Goal: Task Accomplishment & Management: Complete application form

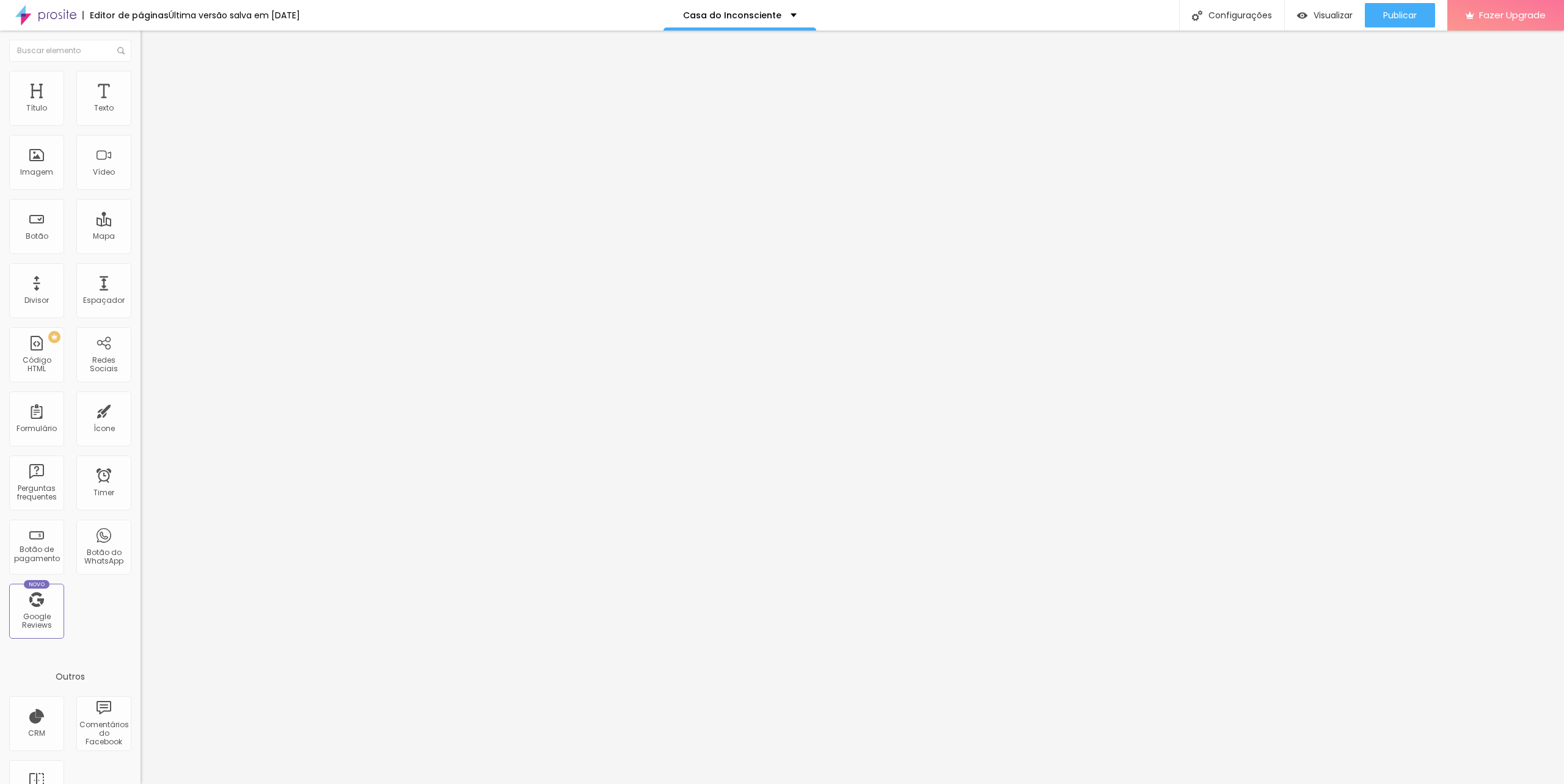
click at [141, 123] on img at bounding box center [144, 127] width 8 height 8
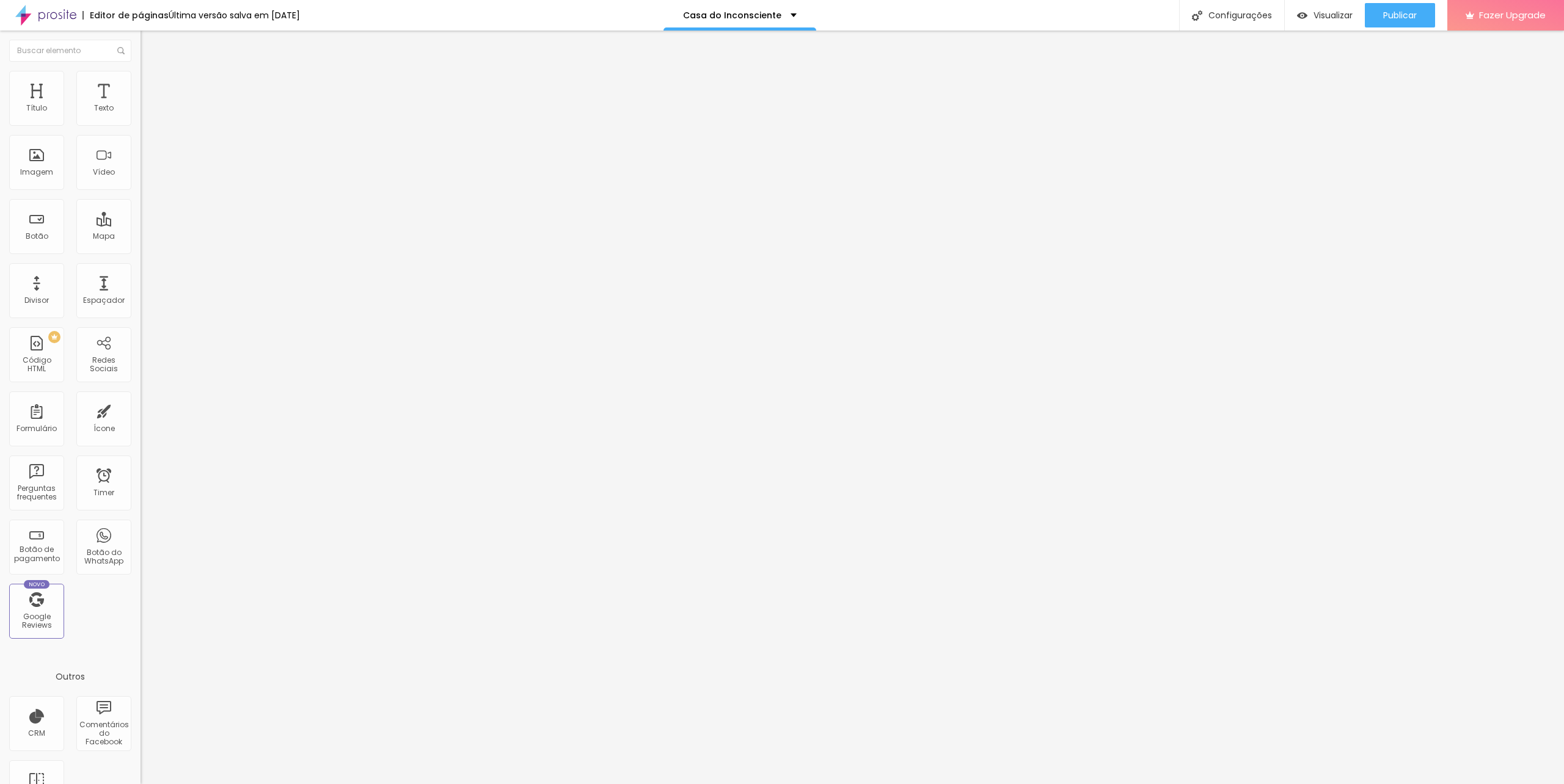
drag, startPoint x: 709, startPoint y: 460, endPoint x: 560, endPoint y: 469, distance: 149.3
type input "Indique os dias da semana em que pode ser atendido"
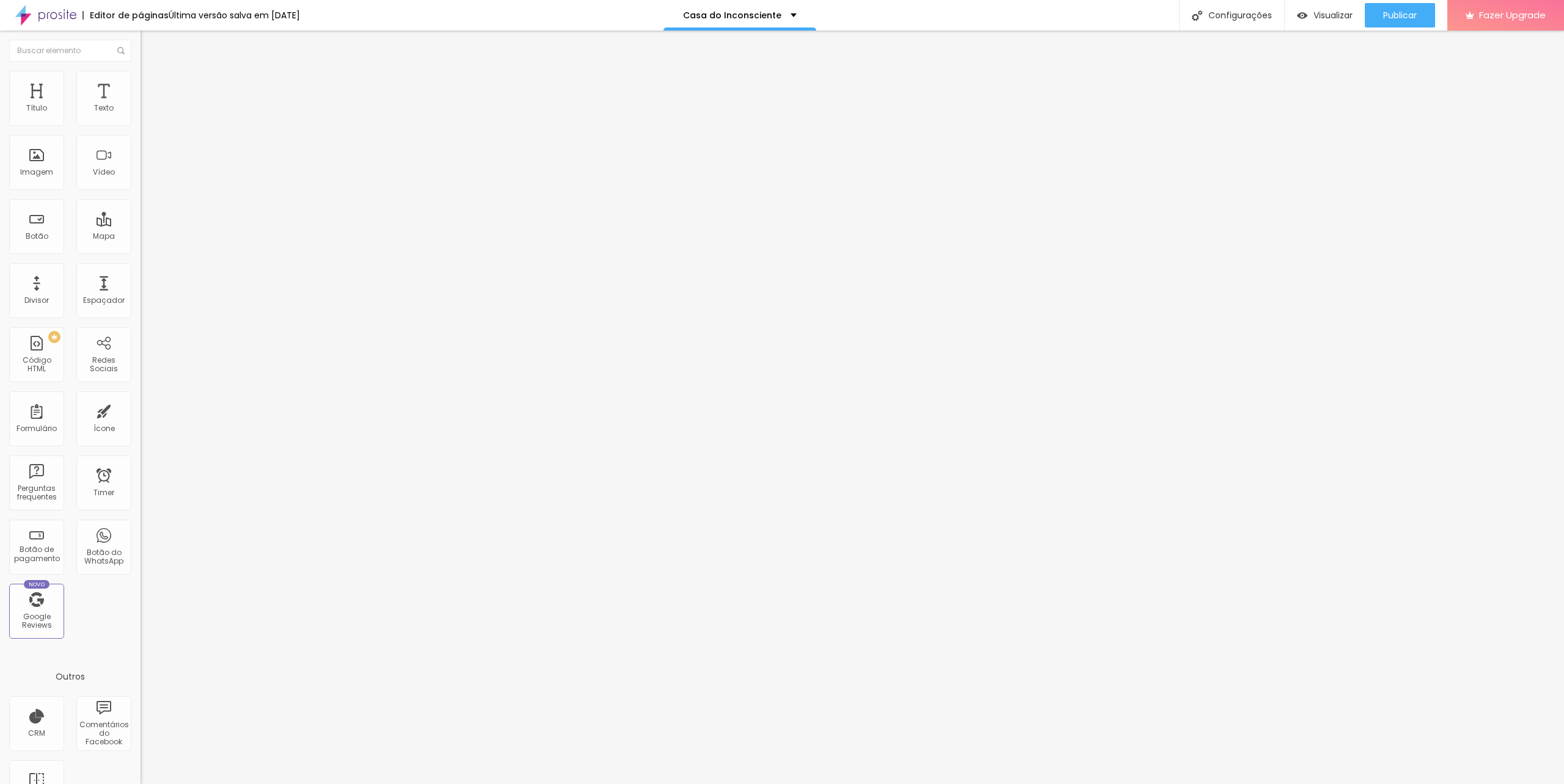
drag, startPoint x: 677, startPoint y: 401, endPoint x: 587, endPoint y: 406, distance: 90.1
type input "Segunda-feira"
drag, startPoint x: 695, startPoint y: 437, endPoint x: 614, endPoint y: 437, distance: 81.0
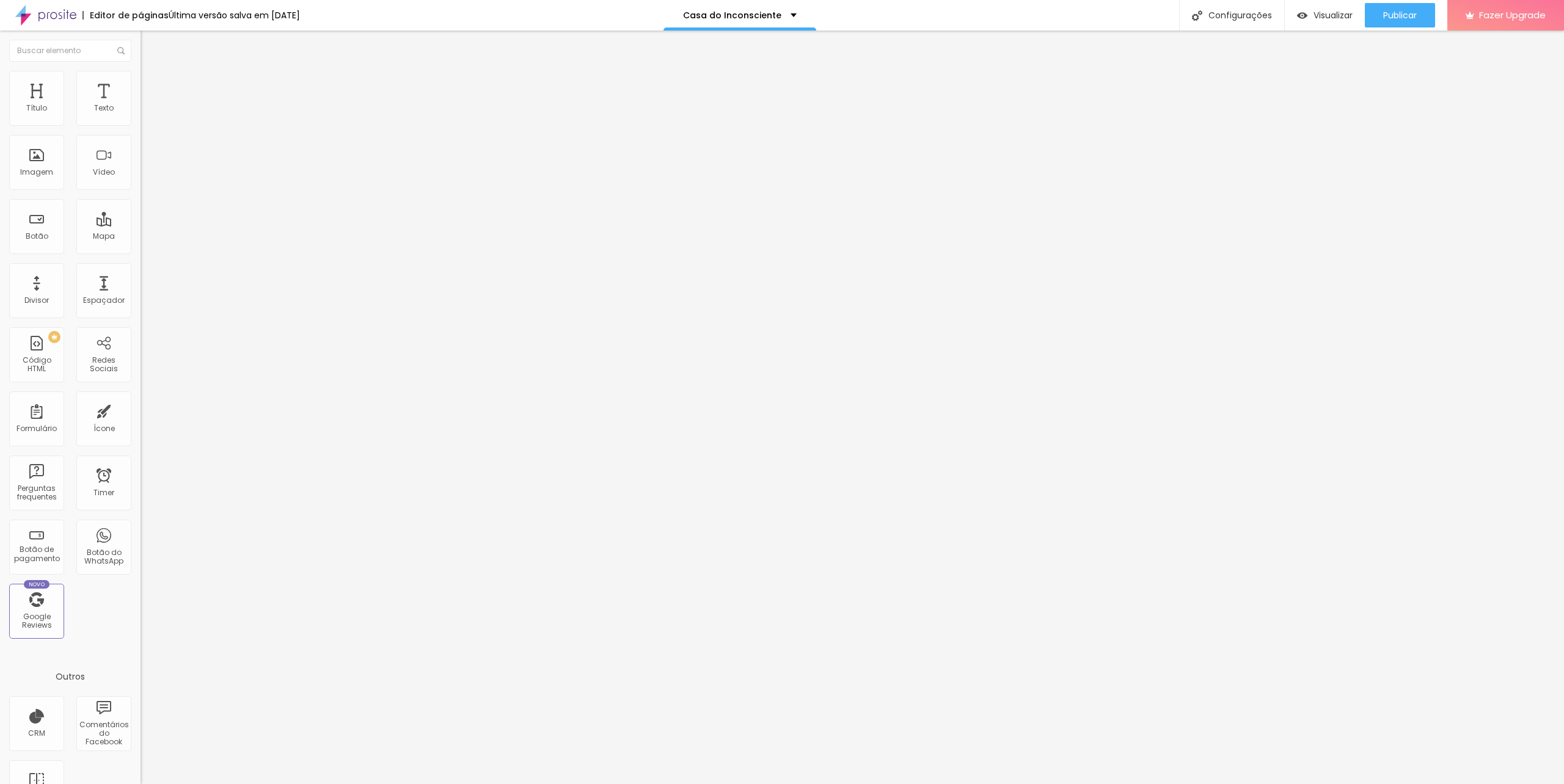
type input "Terça-feira"
drag, startPoint x: 692, startPoint y: 462, endPoint x: 573, endPoint y: 461, distance: 119.0
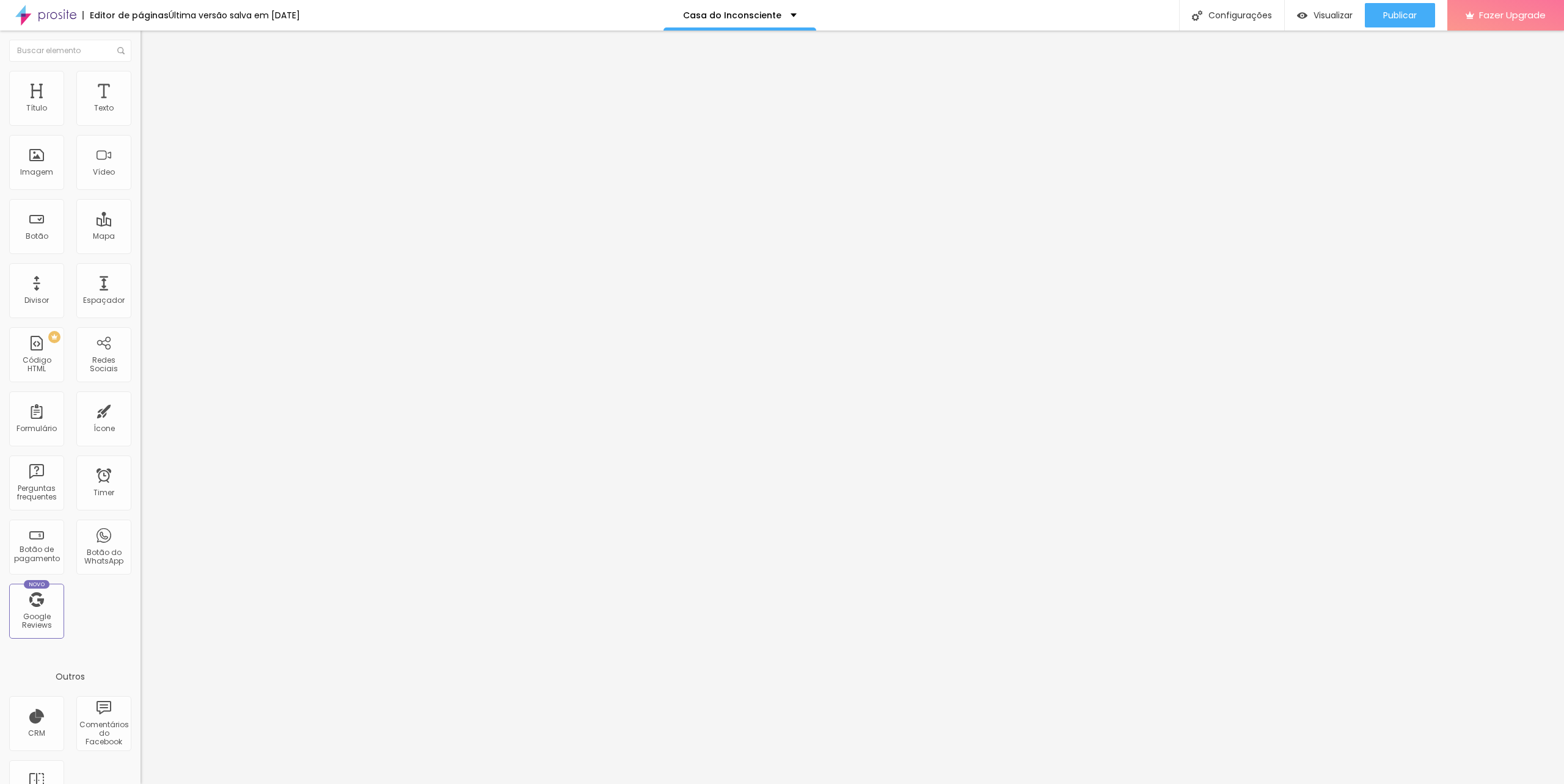
scroll to position [333, 0]
type input "Quarta-feira"
drag, startPoint x: 659, startPoint y: 418, endPoint x: 659, endPoint y: 436, distance: 18.0
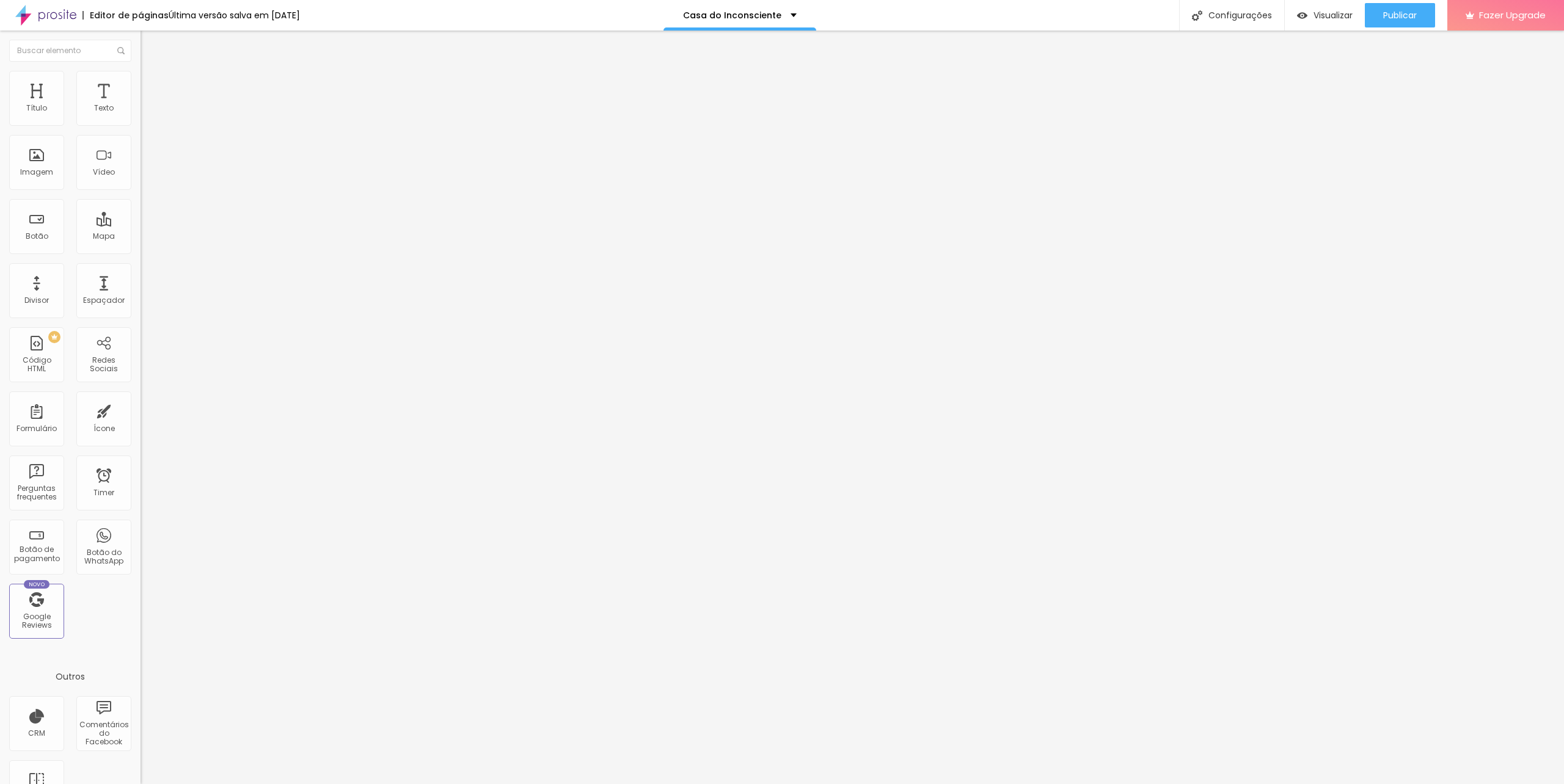
drag, startPoint x: 659, startPoint y: 436, endPoint x: 614, endPoint y: 436, distance: 45.0
type input "Quinta-Feira"
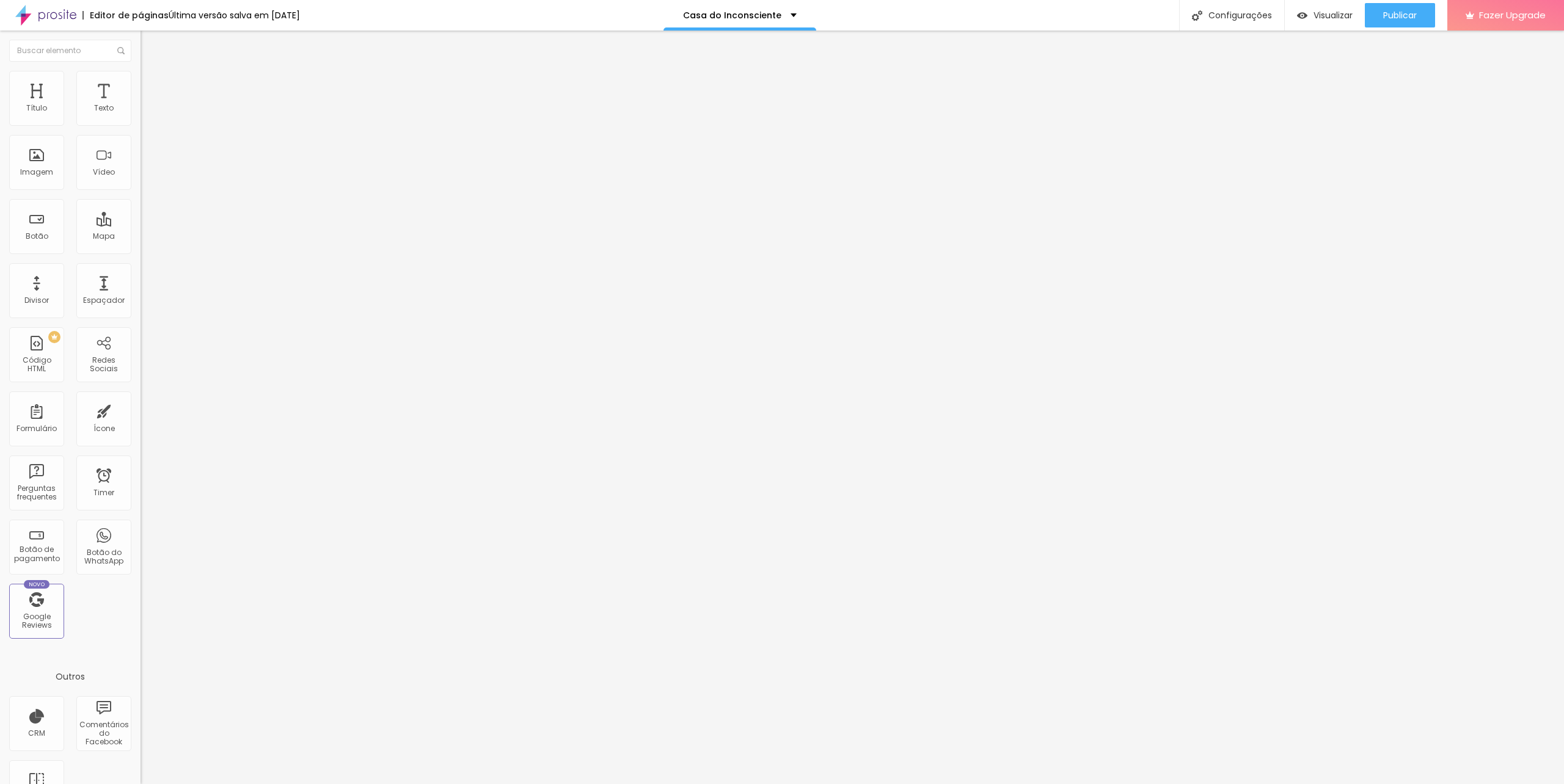
drag, startPoint x: 868, startPoint y: 292, endPoint x: 599, endPoint y: 291, distance: 269.0
drag, startPoint x: 670, startPoint y: 510, endPoint x: 665, endPoint y: 442, distance: 68.2
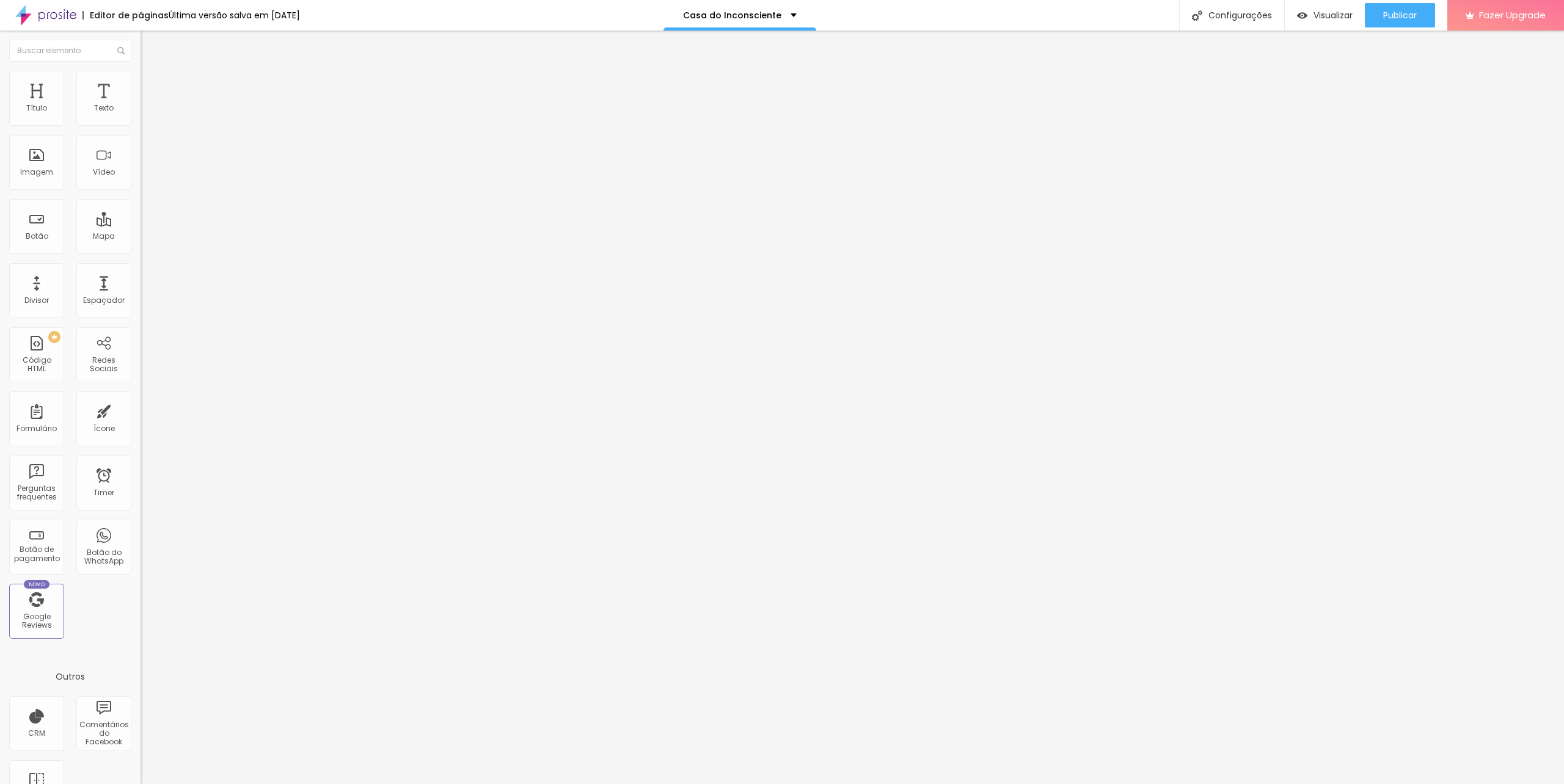
drag, startPoint x: 658, startPoint y: 457, endPoint x: 602, endPoint y: 457, distance: 56.0
paste input "Indique os dias da semana em que pode ser atendid"
type input "Indique os dias da semana em que pode ser atendido"
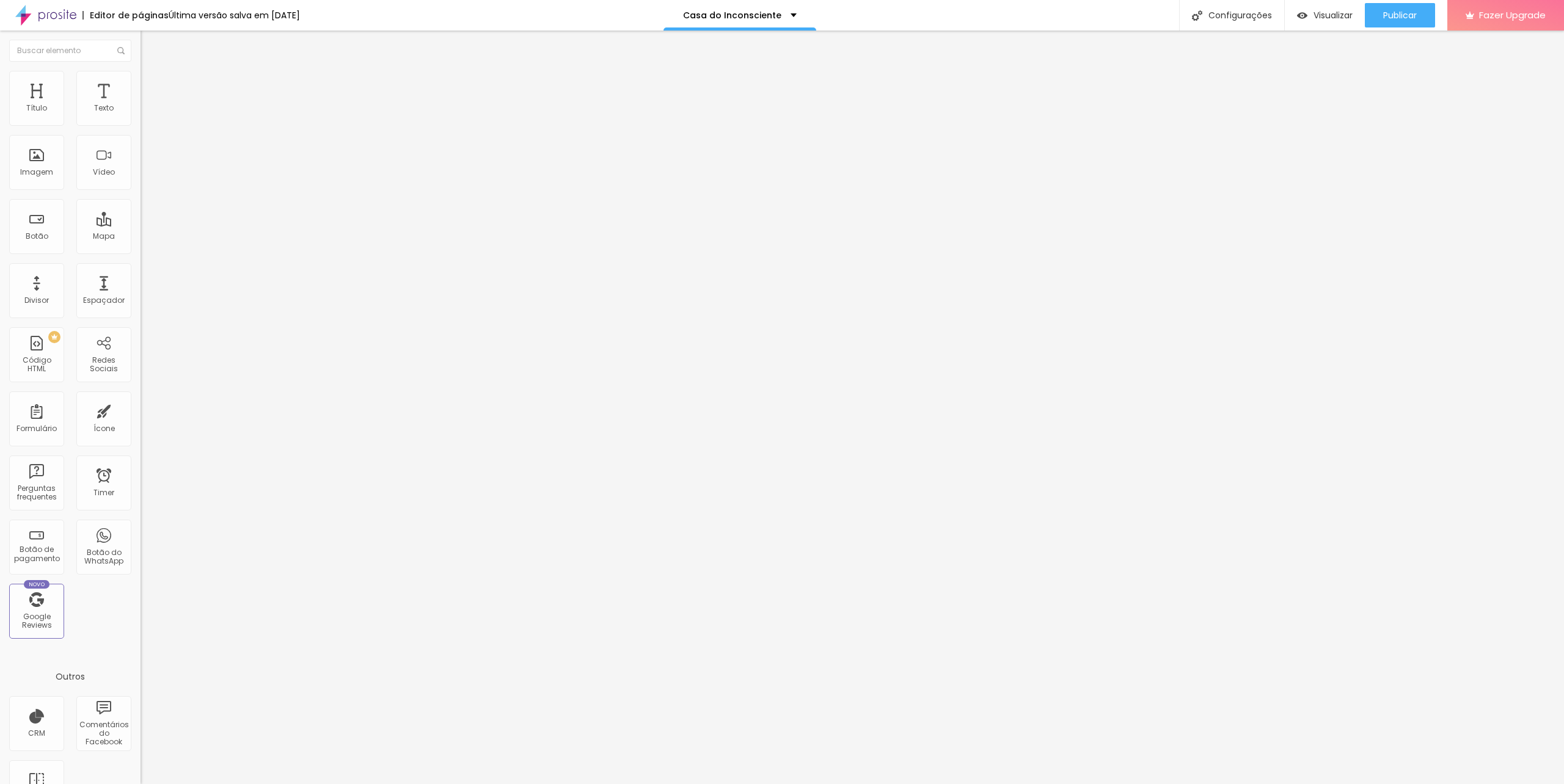
drag, startPoint x: 641, startPoint y: 516, endPoint x: 624, endPoint y: 516, distance: 17.0
type input "s"
type input "Segunda-feira"
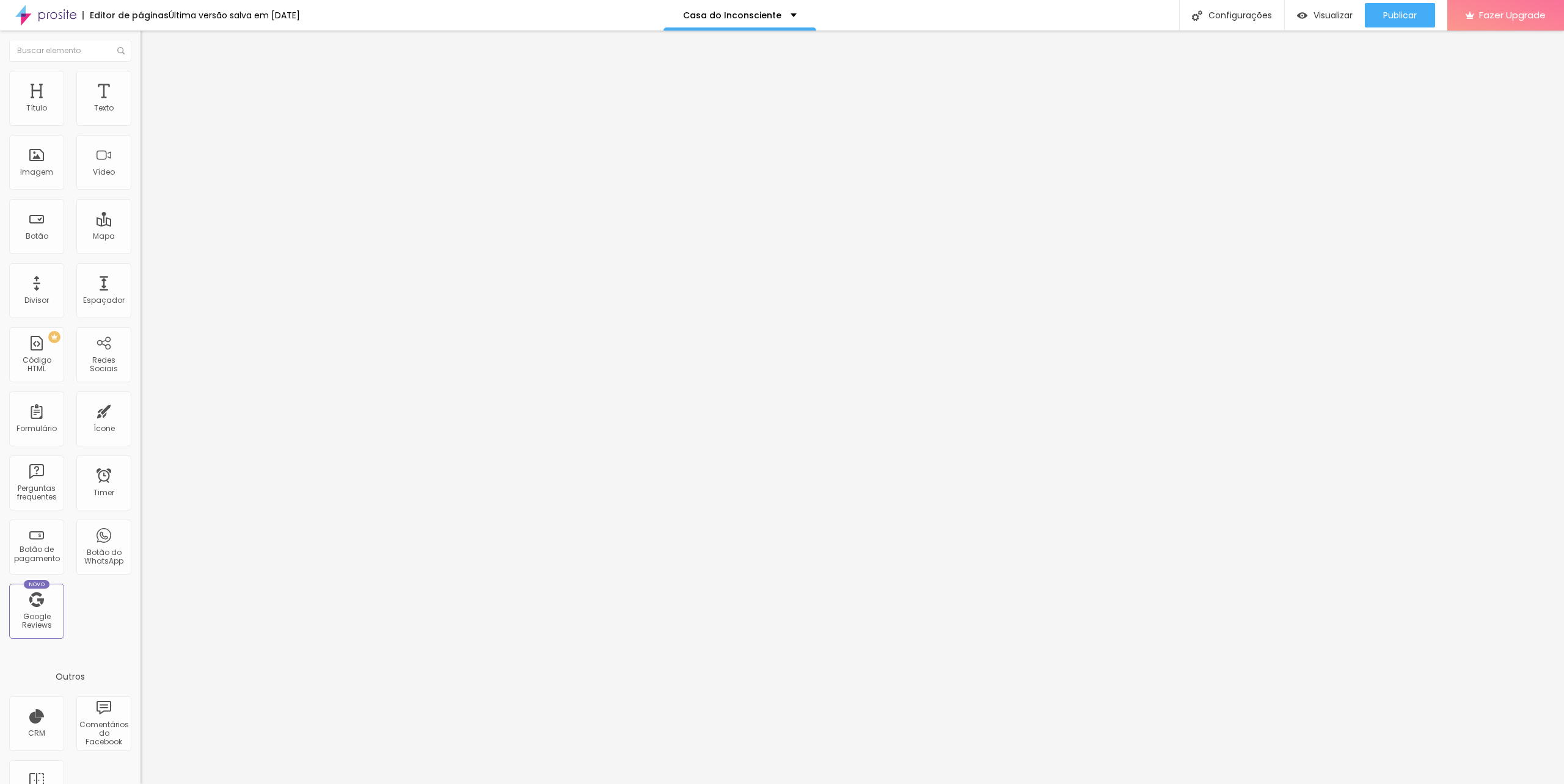
drag, startPoint x: 725, startPoint y: 541, endPoint x: 643, endPoint y: 533, distance: 82.4
drag, startPoint x: 679, startPoint y: 530, endPoint x: 621, endPoint y: 530, distance: 58.0
type input "Terça-Feira"
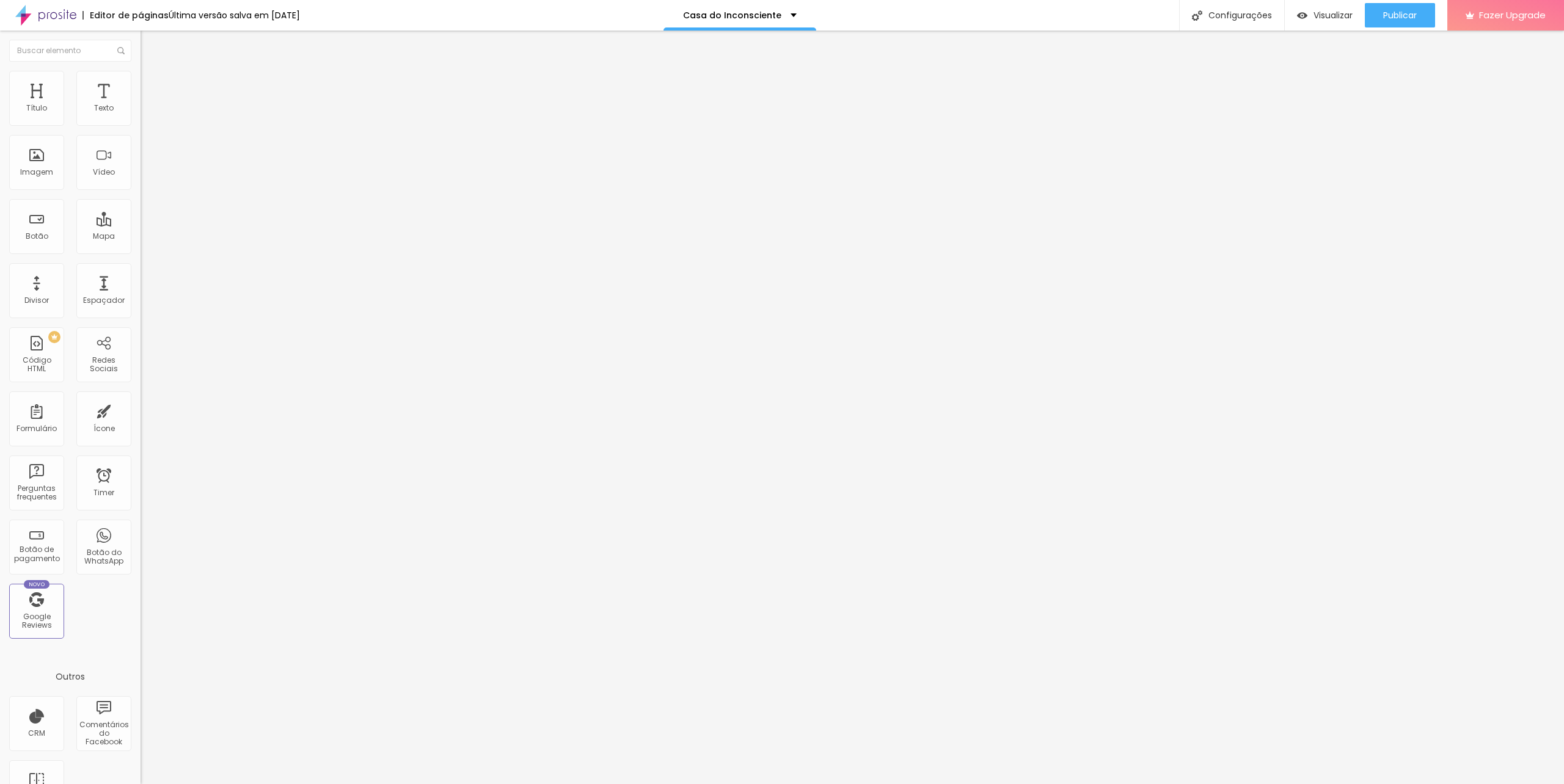
click at [1326, 11] on span "Visualizar" at bounding box center [1333, 15] width 39 height 10
click at [141, 123] on img at bounding box center [144, 127] width 8 height 8
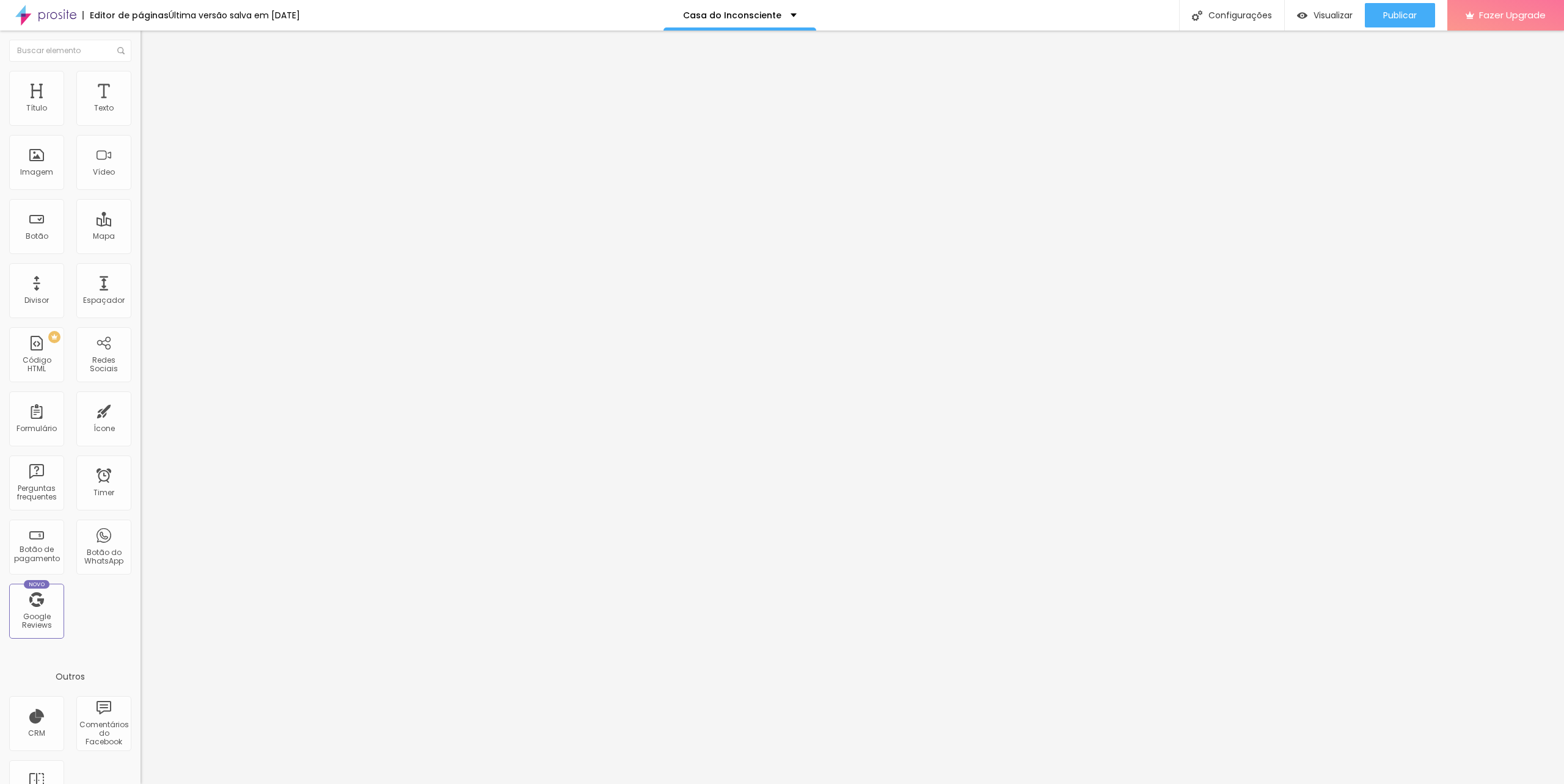
type input "Quarta-feira"
drag, startPoint x: 774, startPoint y: 531, endPoint x: 499, endPoint y: 533, distance: 275.0
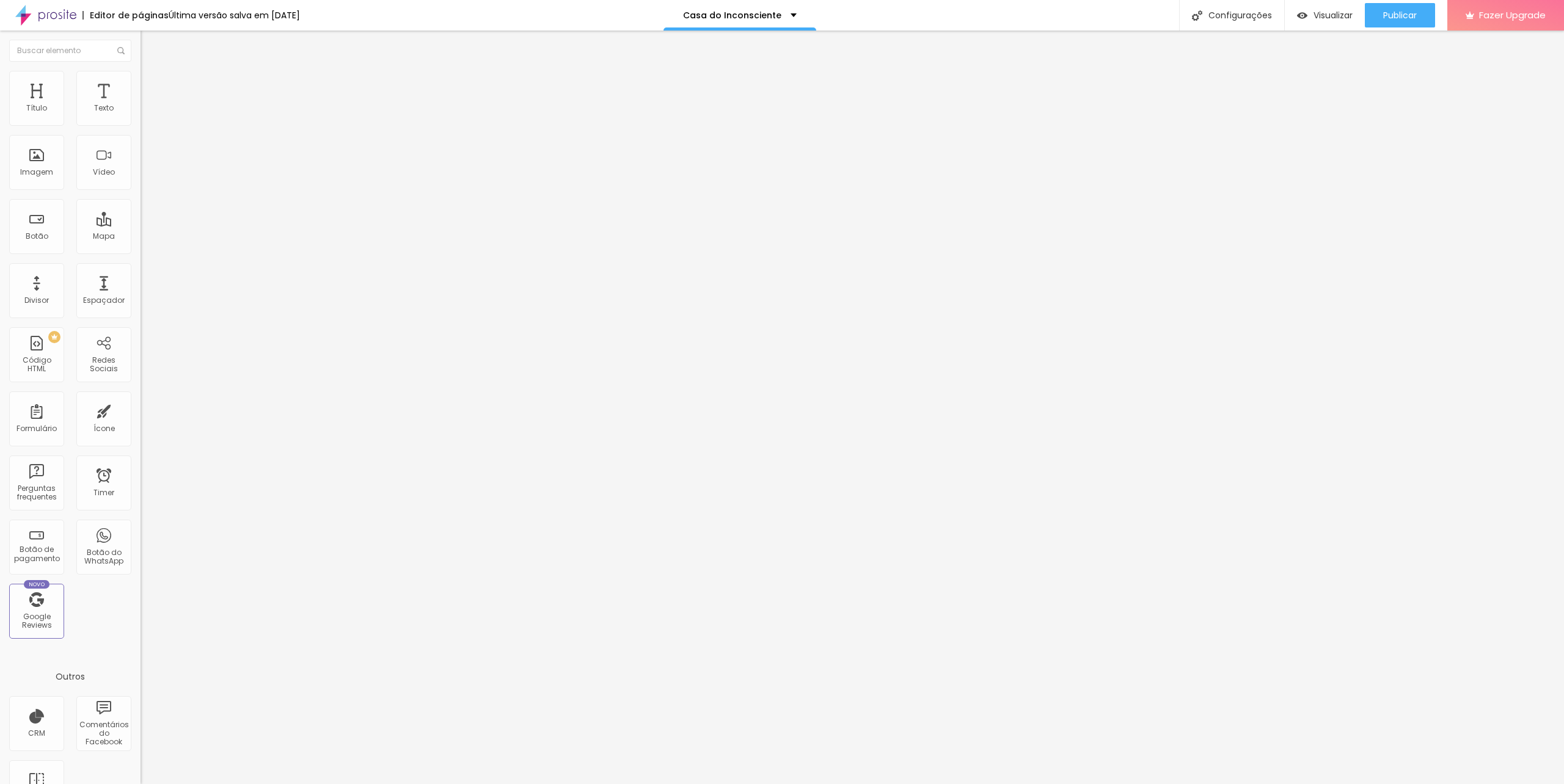
type input "Quinta-feira"
drag, startPoint x: 709, startPoint y: 547, endPoint x: 519, endPoint y: 547, distance: 190.0
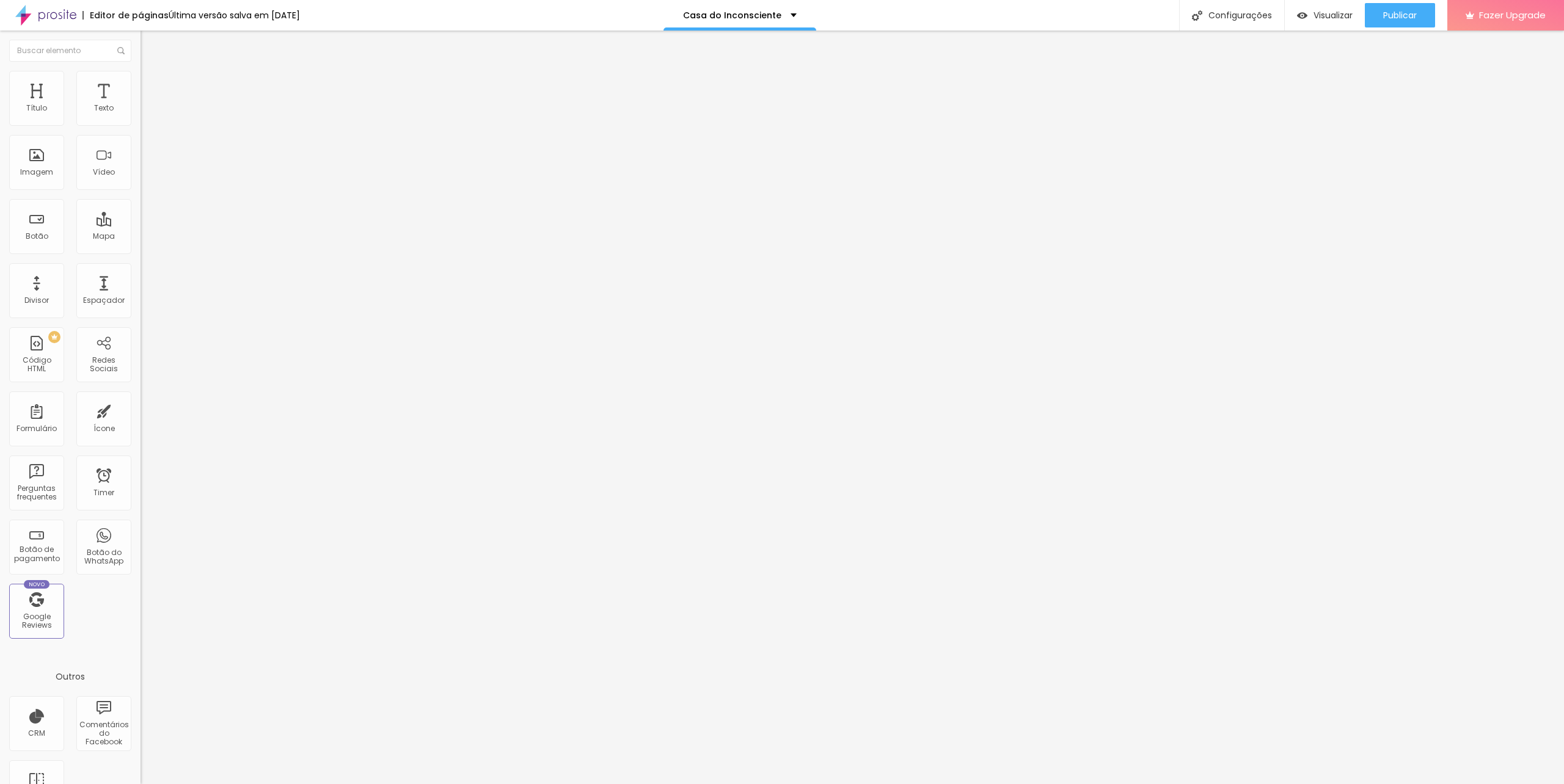
scroll to position [391, 0]
type input "Sexta-feira"
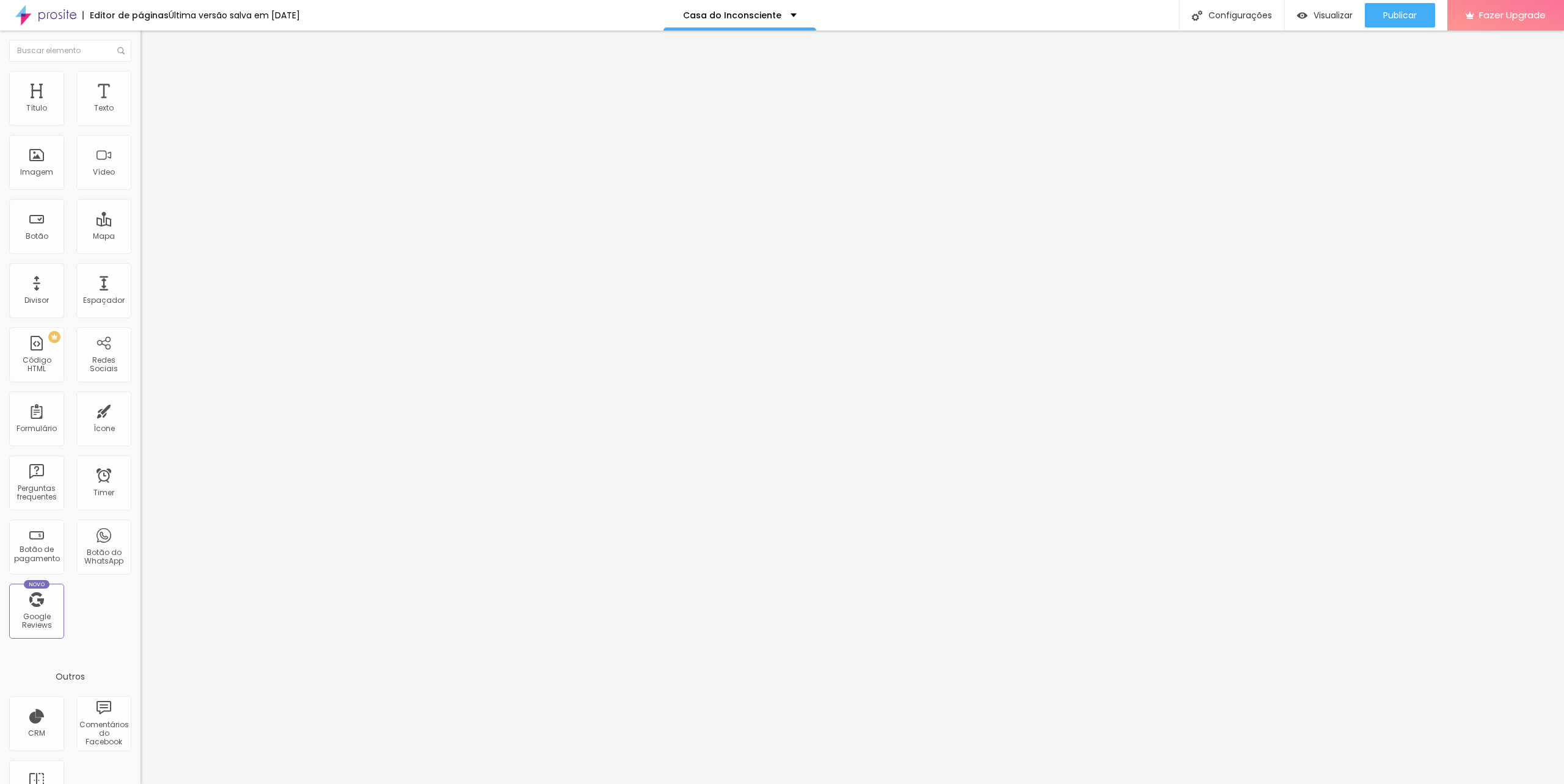
drag, startPoint x: 734, startPoint y: 406, endPoint x: 594, endPoint y: 411, distance: 140.1
type input "Indique os períodos em que pode ser atendido"
drag, startPoint x: 721, startPoint y: 469, endPoint x: 712, endPoint y: 464, distance: 10.3
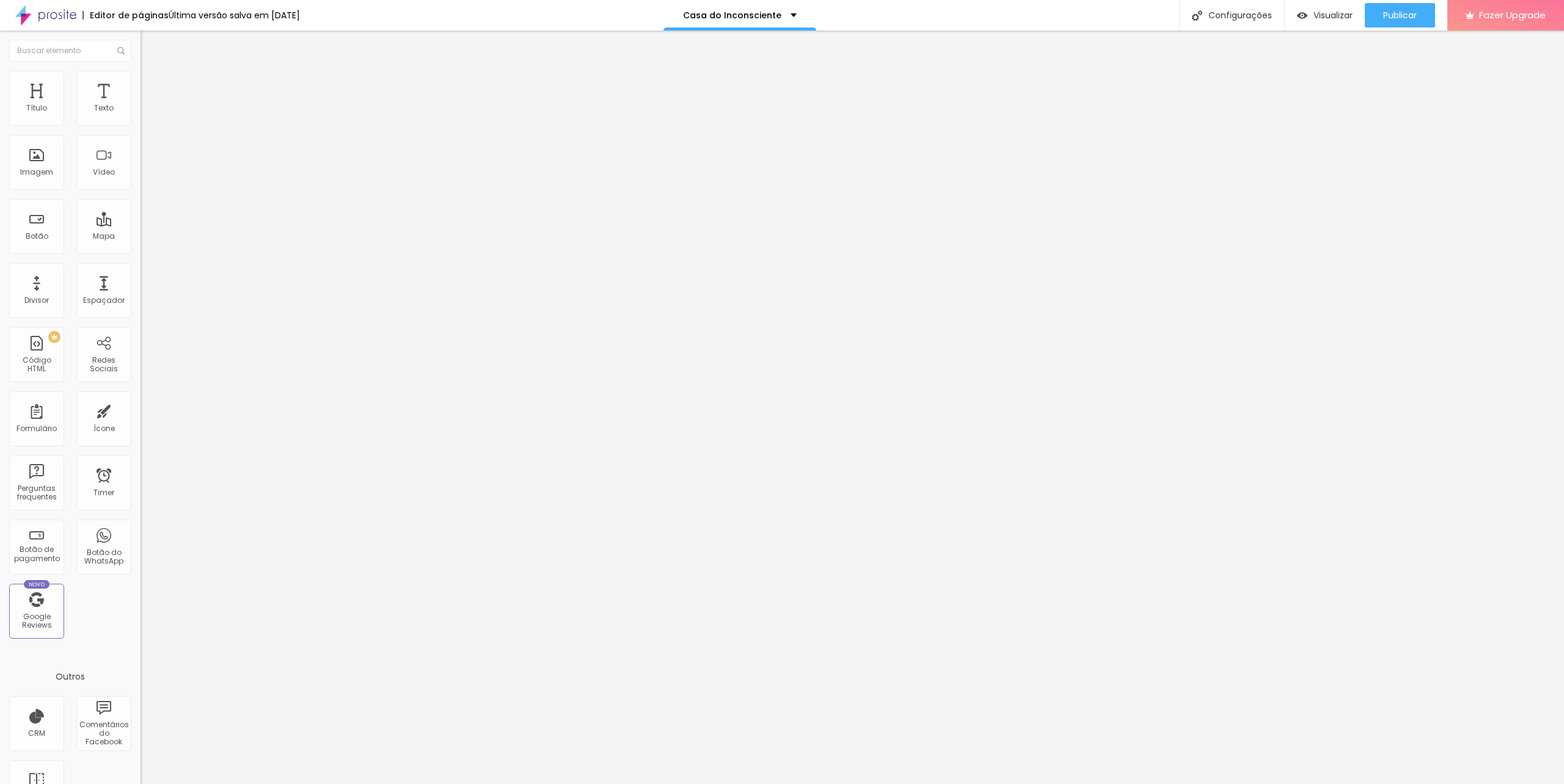
drag, startPoint x: 634, startPoint y: 474, endPoint x: 606, endPoint y: 474, distance: 28.0
type input "Manhã"
drag, startPoint x: 672, startPoint y: 504, endPoint x: 609, endPoint y: 504, distance: 63.0
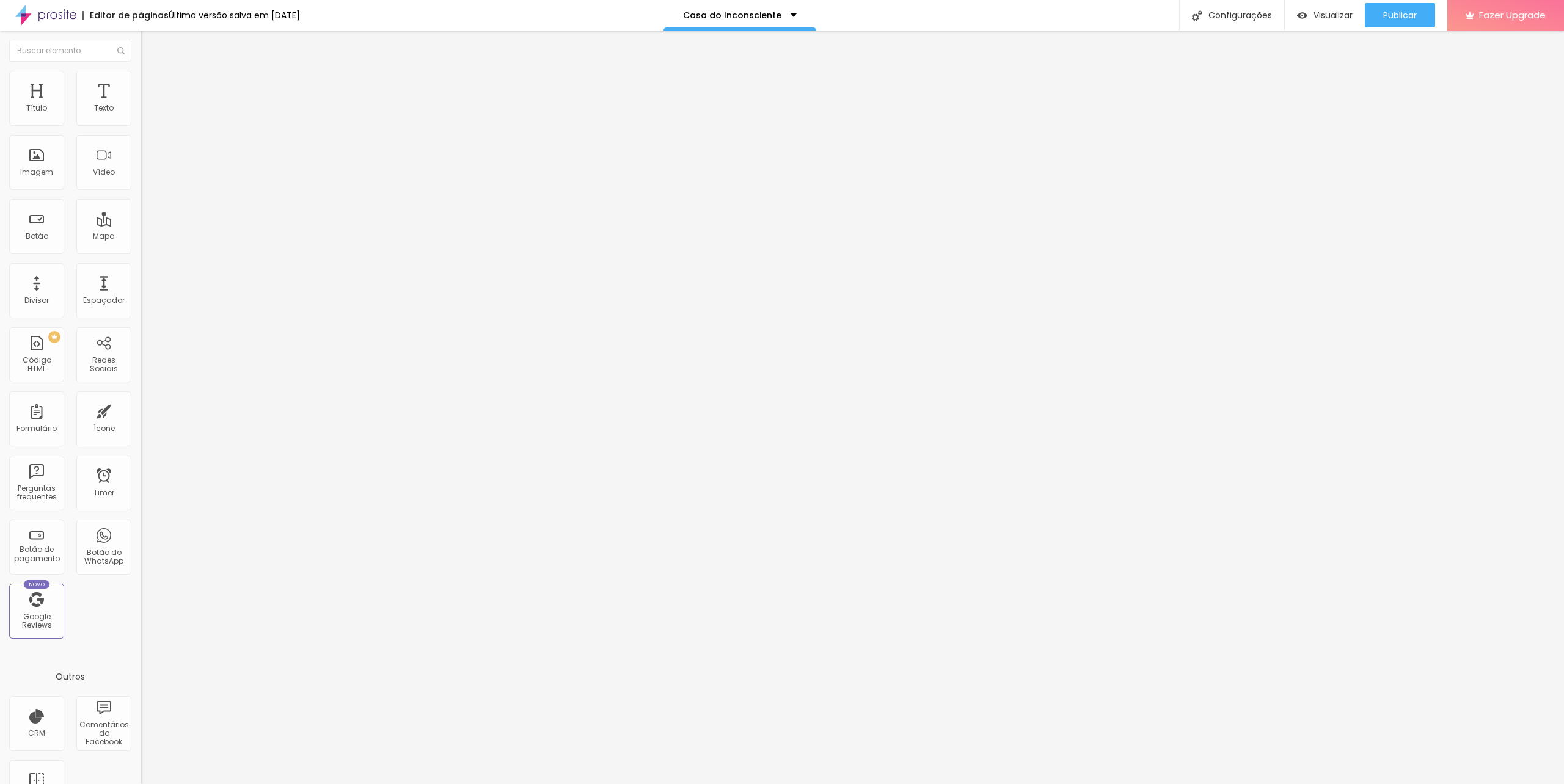
type input "Tarde"
type input "Manhã (entre 09h às 12h)"
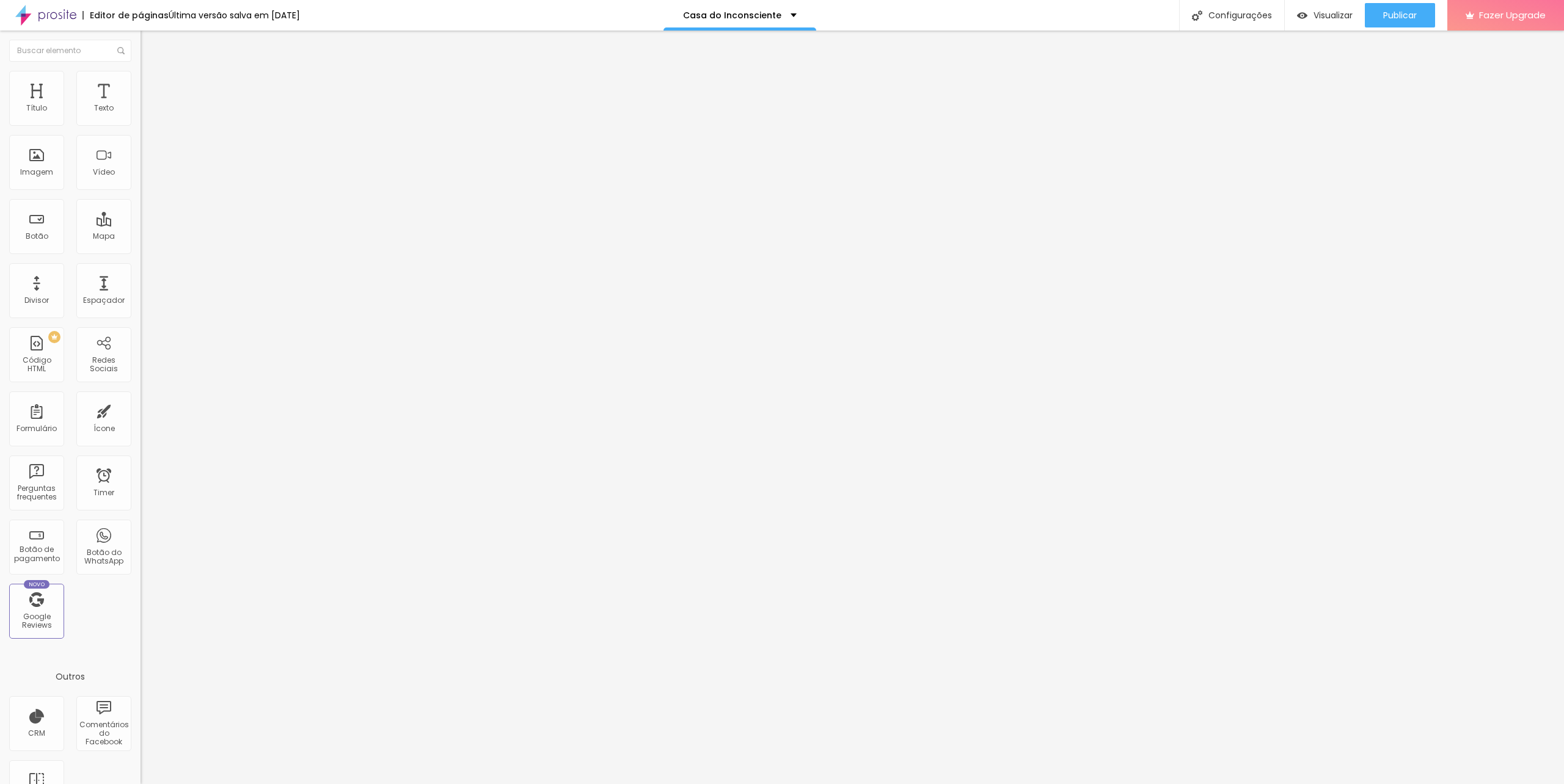
type input "Tarde (entre 13h às 18h)"
drag, startPoint x: 678, startPoint y: 528, endPoint x: 568, endPoint y: 555, distance: 113.3
type input "Noite (entre 19h às 20h)"
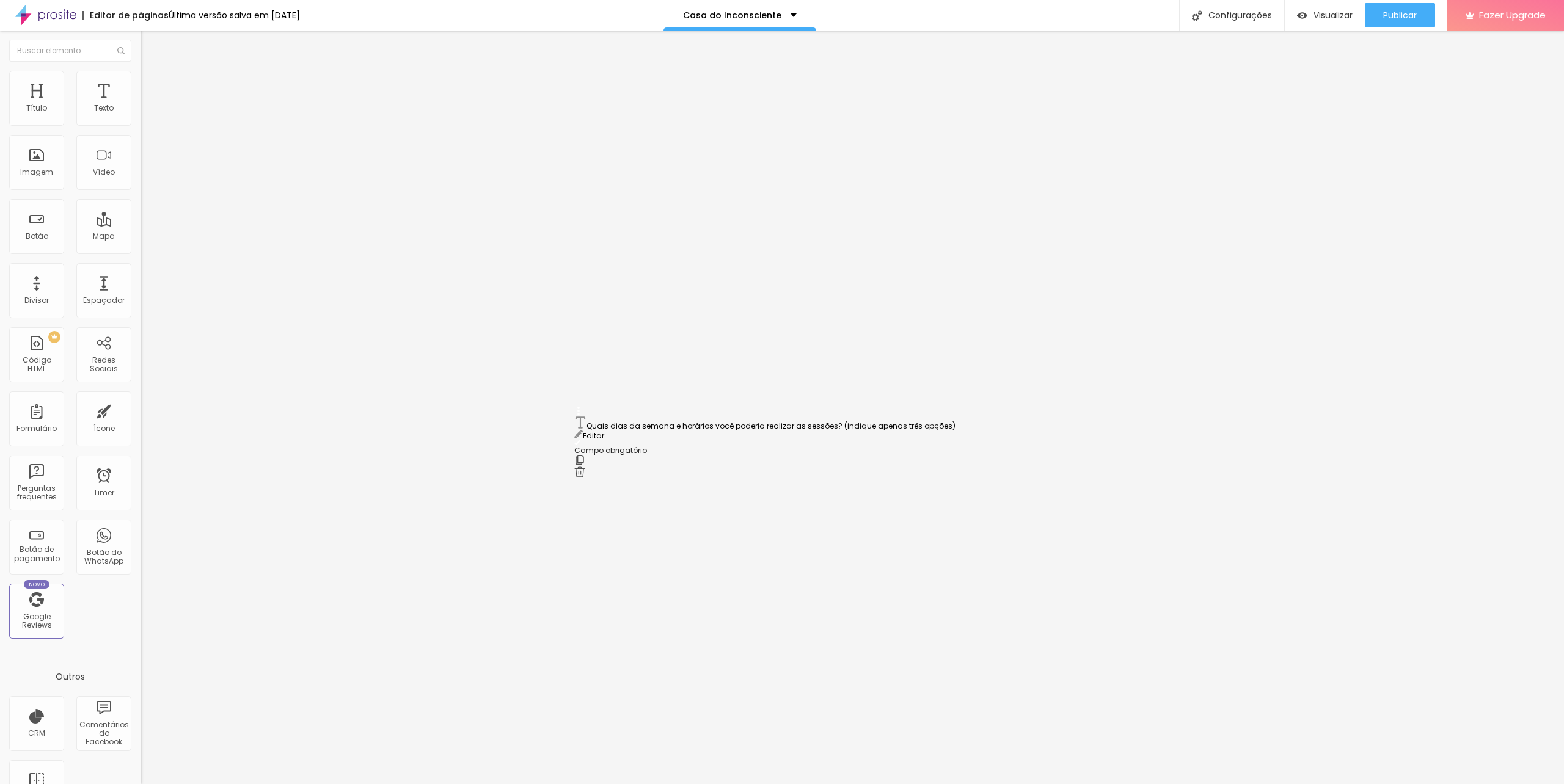
drag, startPoint x: 577, startPoint y: 408, endPoint x: 572, endPoint y: 416, distance: 9.4
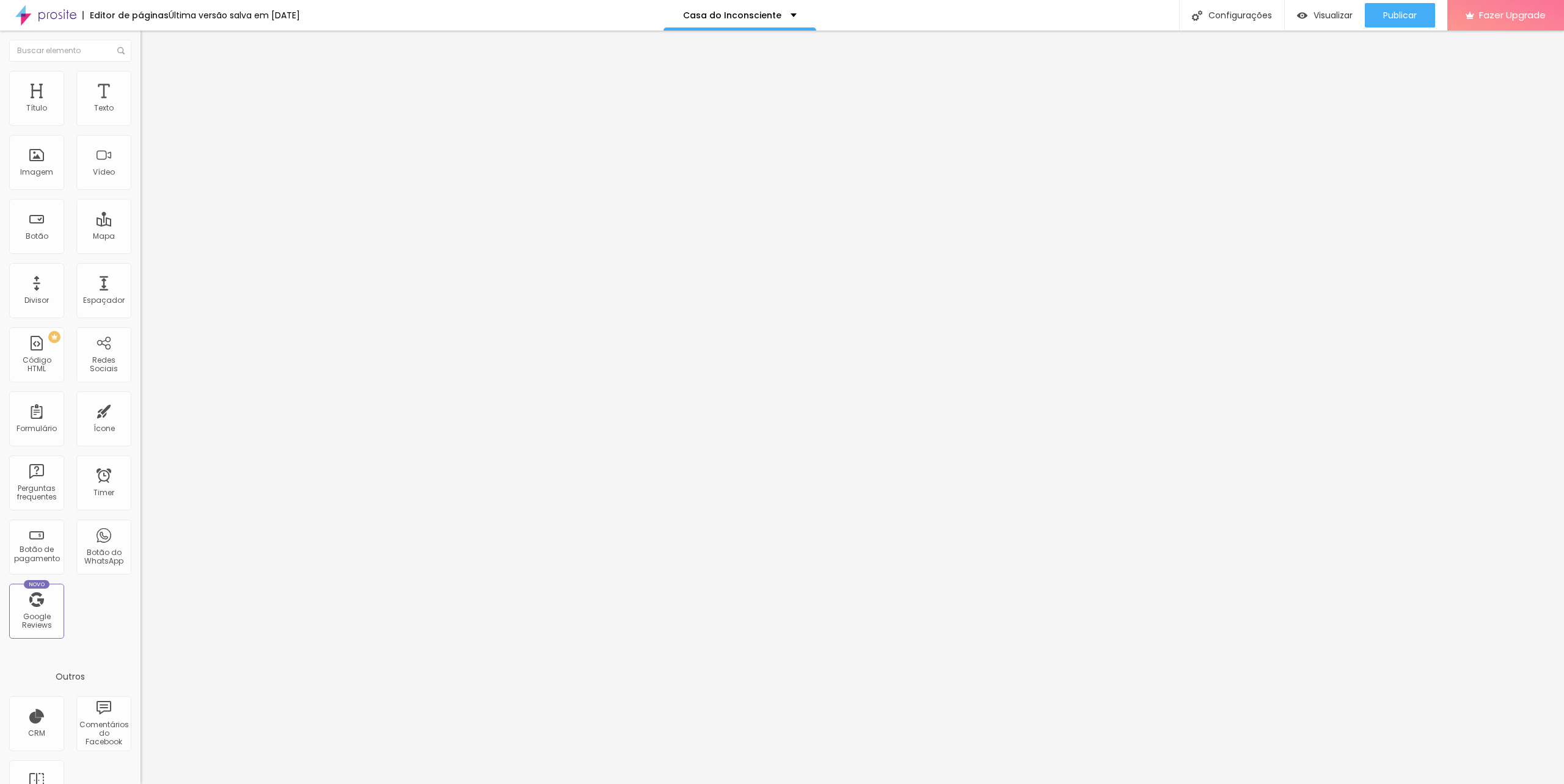
scroll to position [465, 0]
drag, startPoint x: 652, startPoint y: 382, endPoint x: 624, endPoint y: 382, distance: 28.0
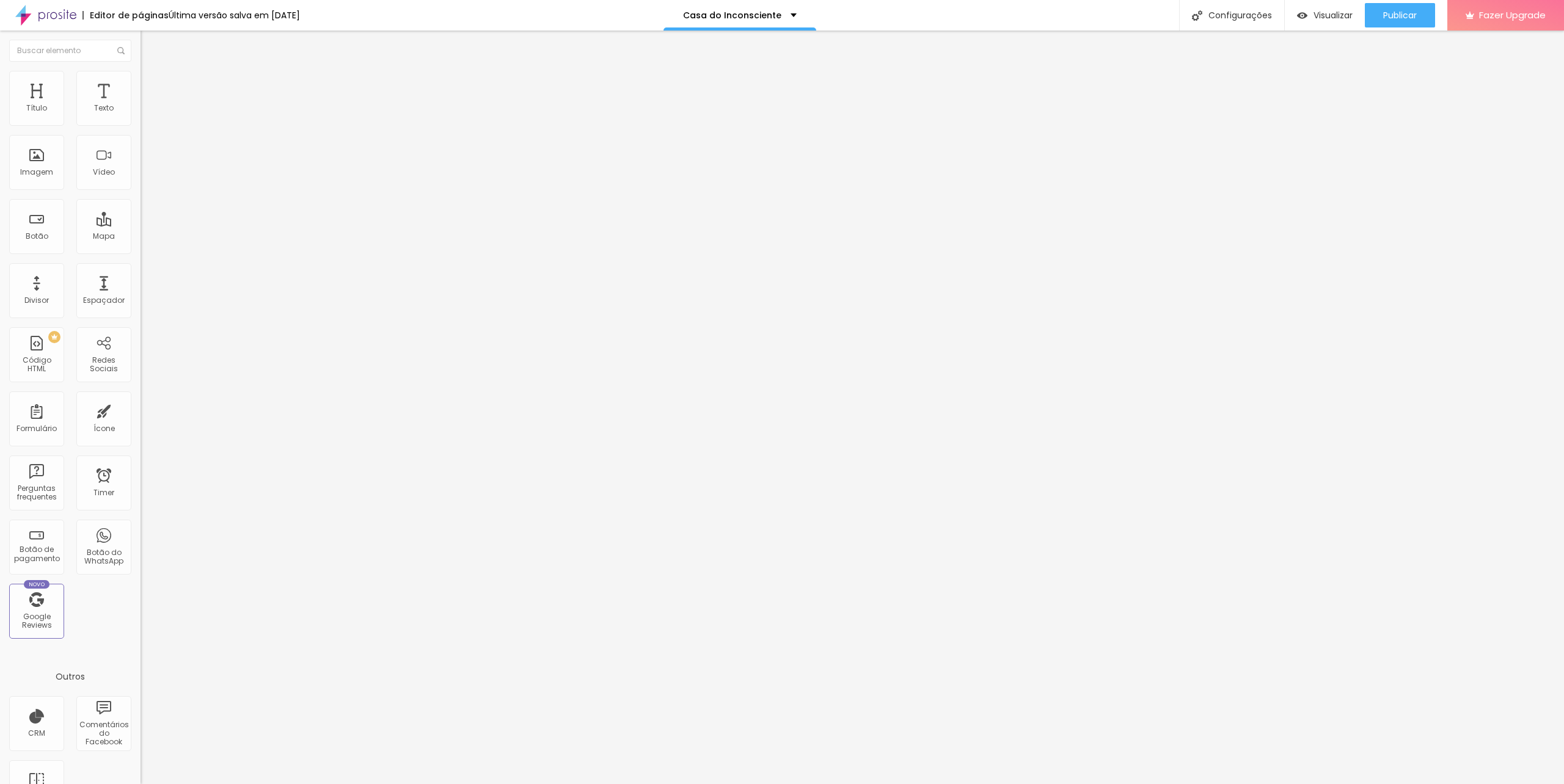
drag, startPoint x: 603, startPoint y: 424, endPoint x: 875, endPoint y: 495, distance: 281.1
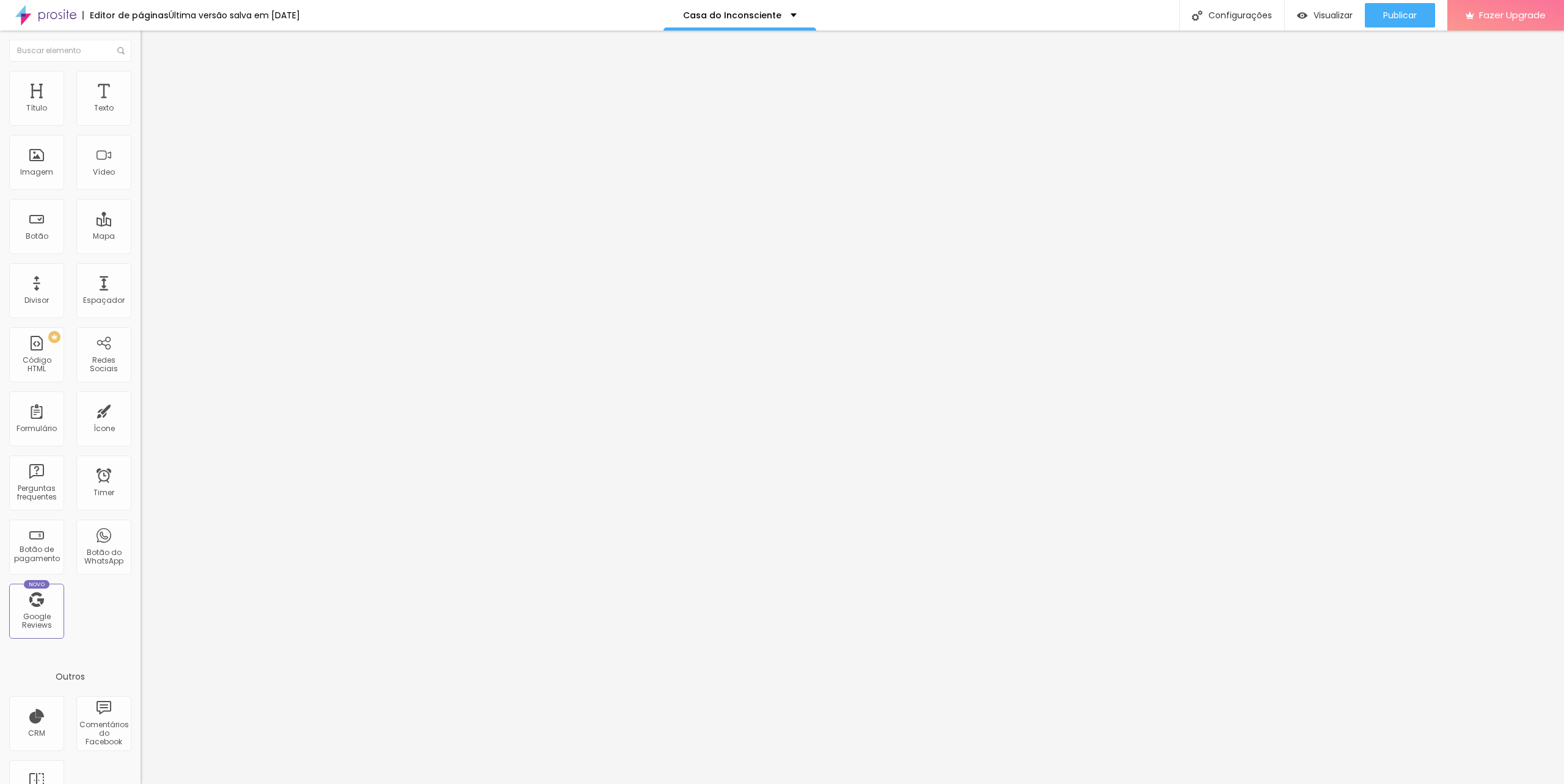
drag, startPoint x: 747, startPoint y: 445, endPoint x: 711, endPoint y: 443, distance: 36.1
drag, startPoint x: 761, startPoint y: 432, endPoint x: 774, endPoint y: 435, distance: 13.3
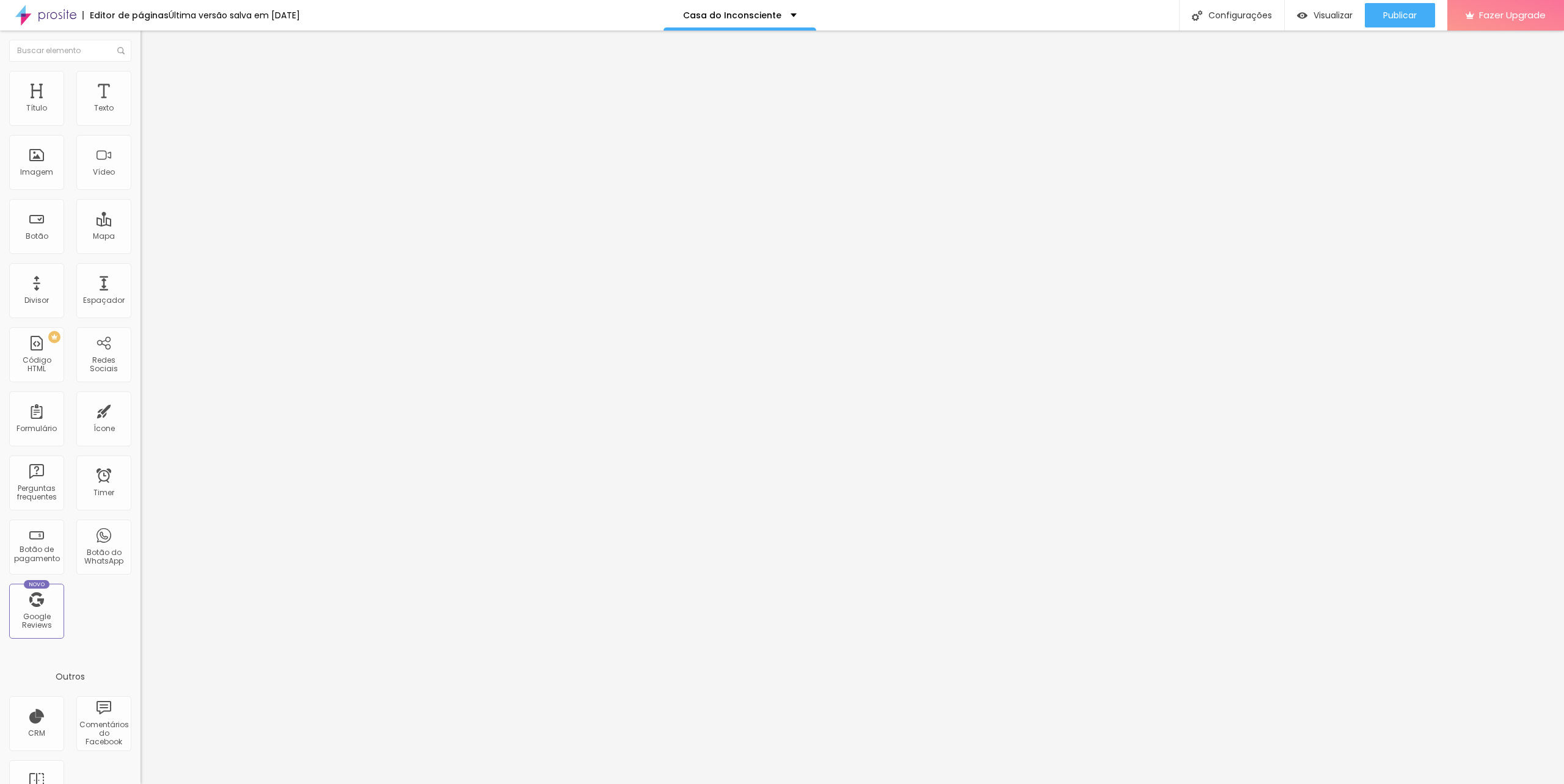
type input "Caso só possa ser atendido em horários e dias específicos, escreva aqui"
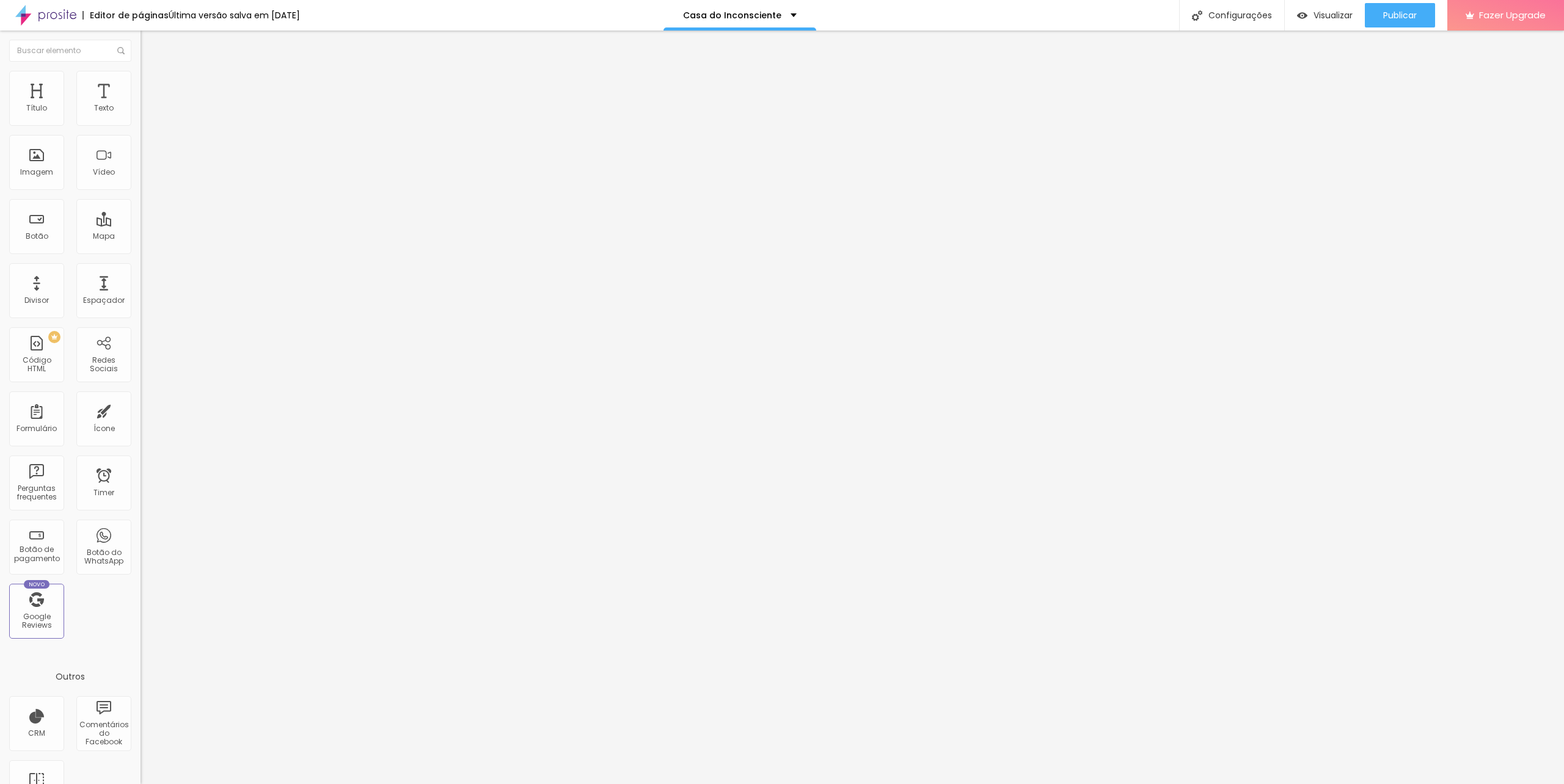
click at [1320, 15] on span "Visualizar" at bounding box center [1333, 15] width 39 height 10
click at [141, 123] on img at bounding box center [144, 127] width 8 height 8
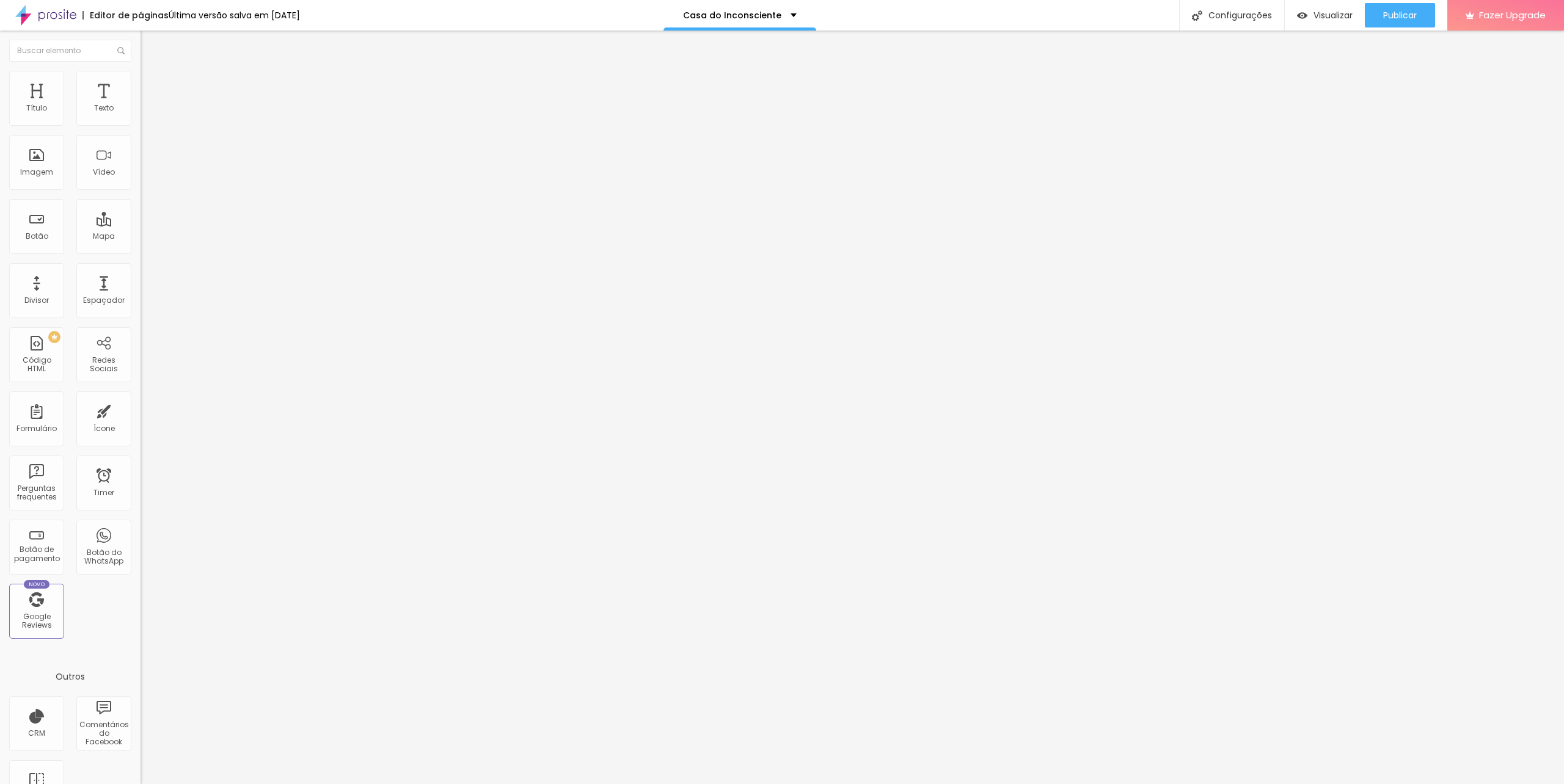
scroll to position [244, 0]
drag, startPoint x: 656, startPoint y: 522, endPoint x: 630, endPoint y: 542, distance: 32.8
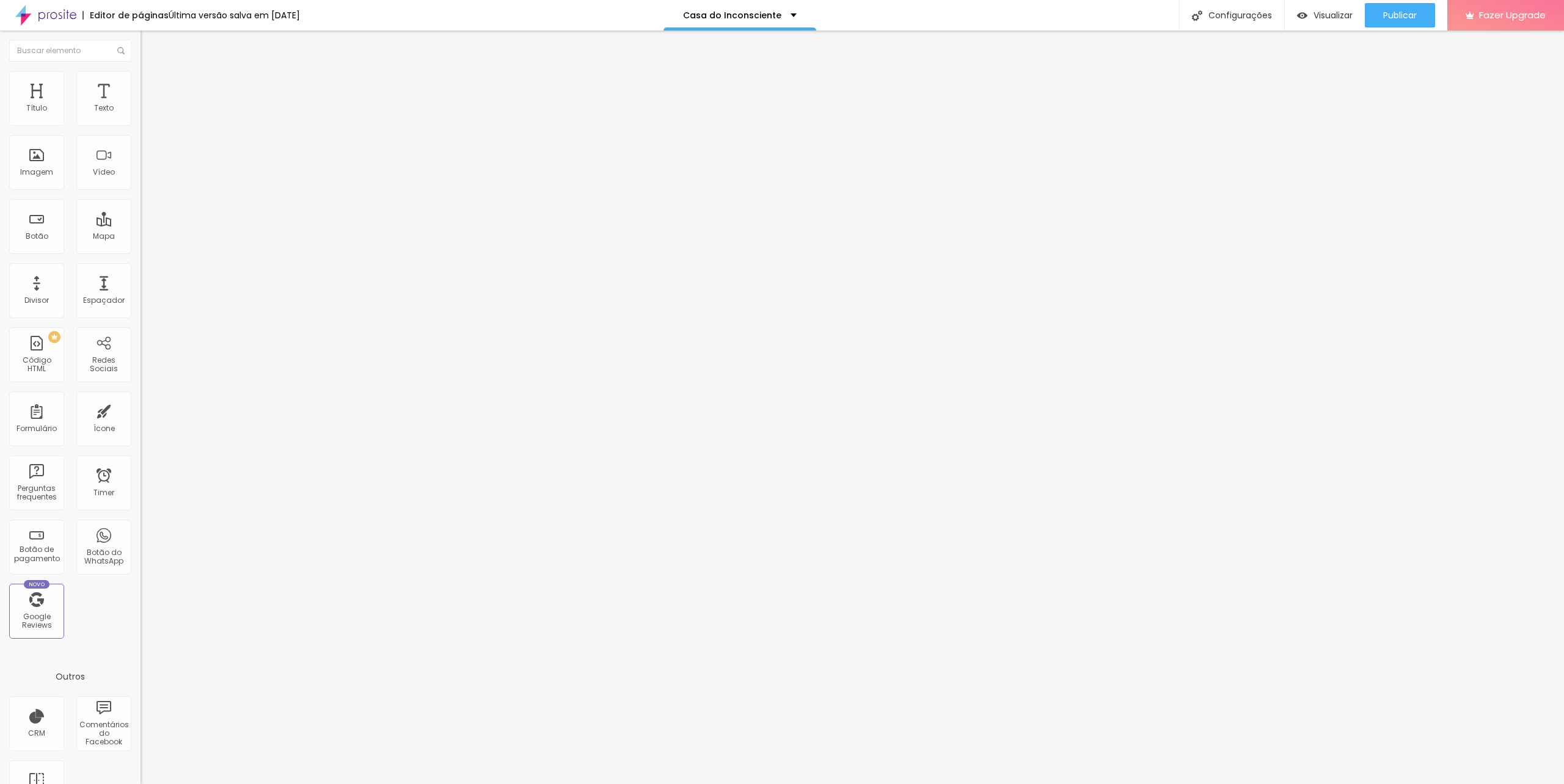
type input "N"
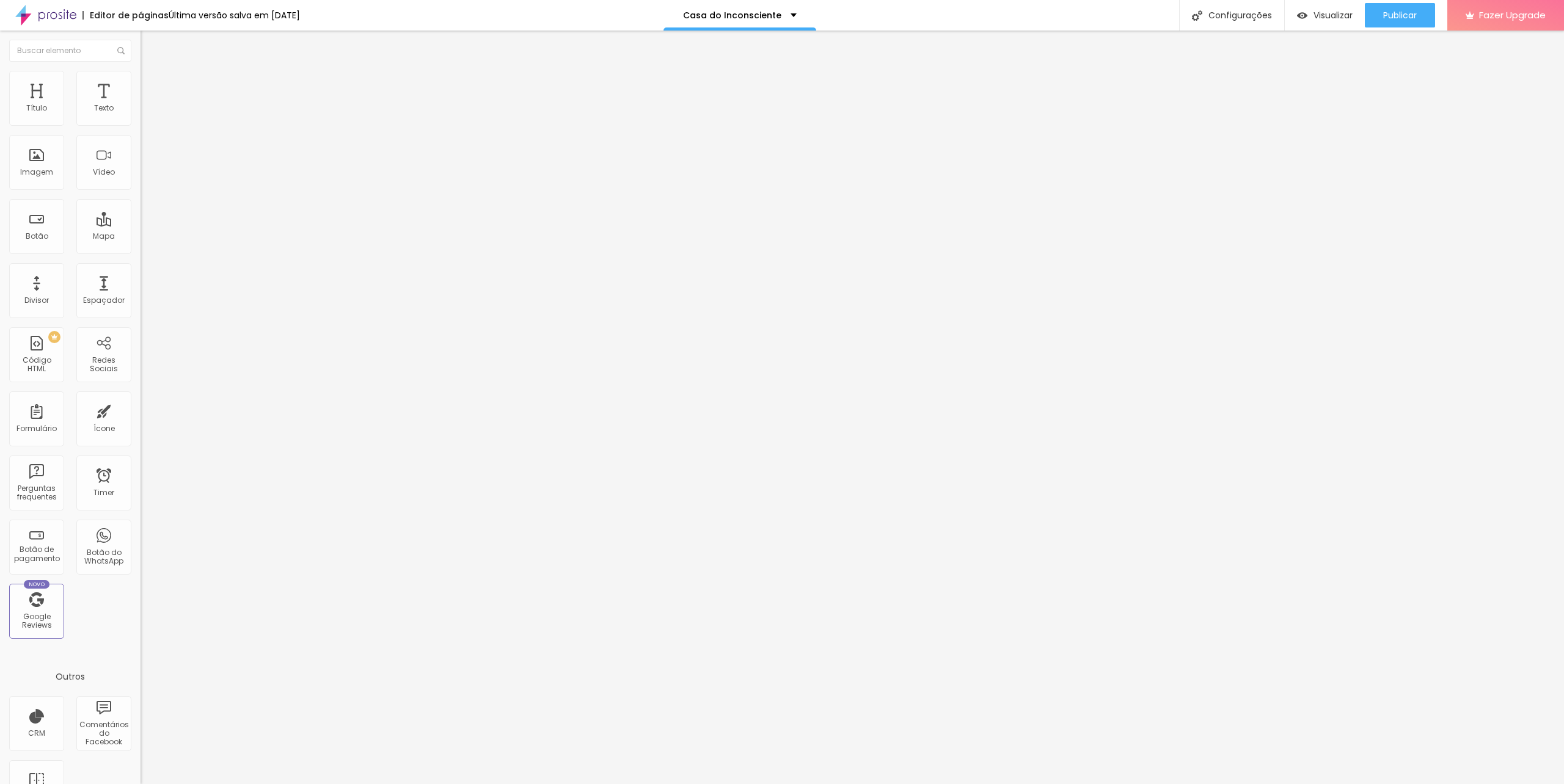
drag, startPoint x: 673, startPoint y: 370, endPoint x: 624, endPoint y: 370, distance: 49.0
drag, startPoint x: 641, startPoint y: 375, endPoint x: 621, endPoint y: 377, distance: 20.1
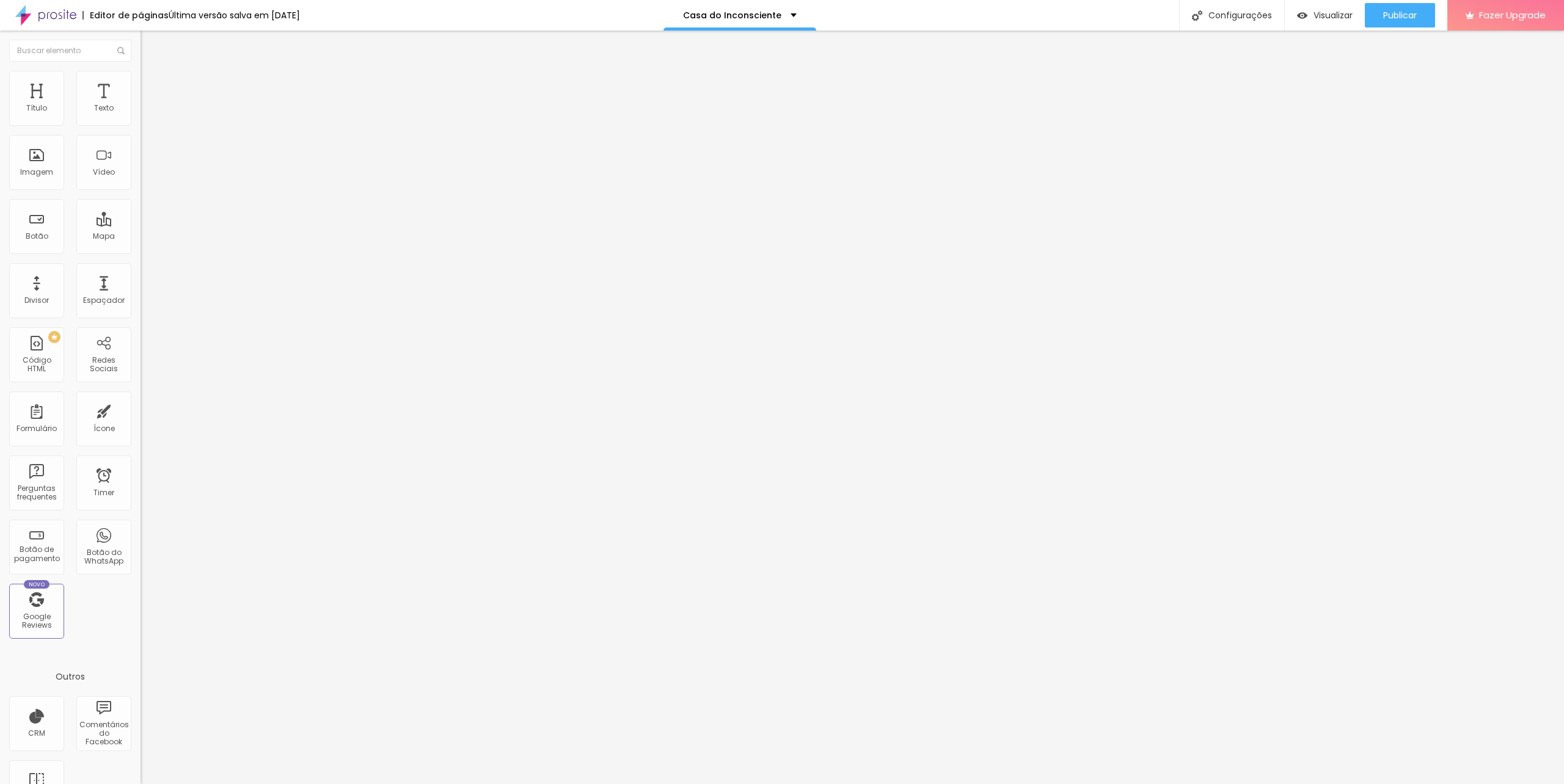
scroll to position [0, 51]
type input "Em nenhum dos horários, preciso de horários especificos"
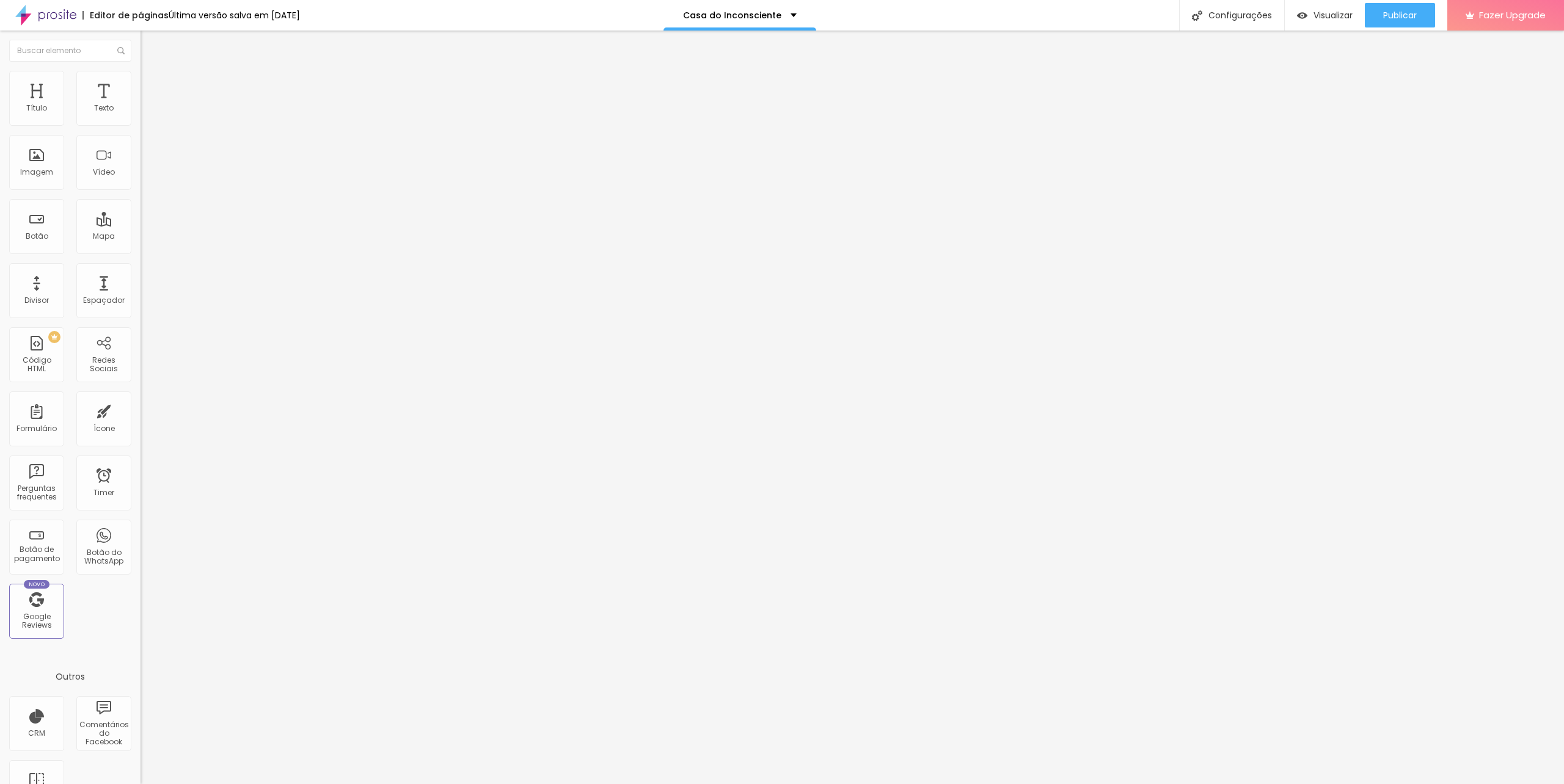
click at [141, 123] on img at bounding box center [144, 127] width 8 height 8
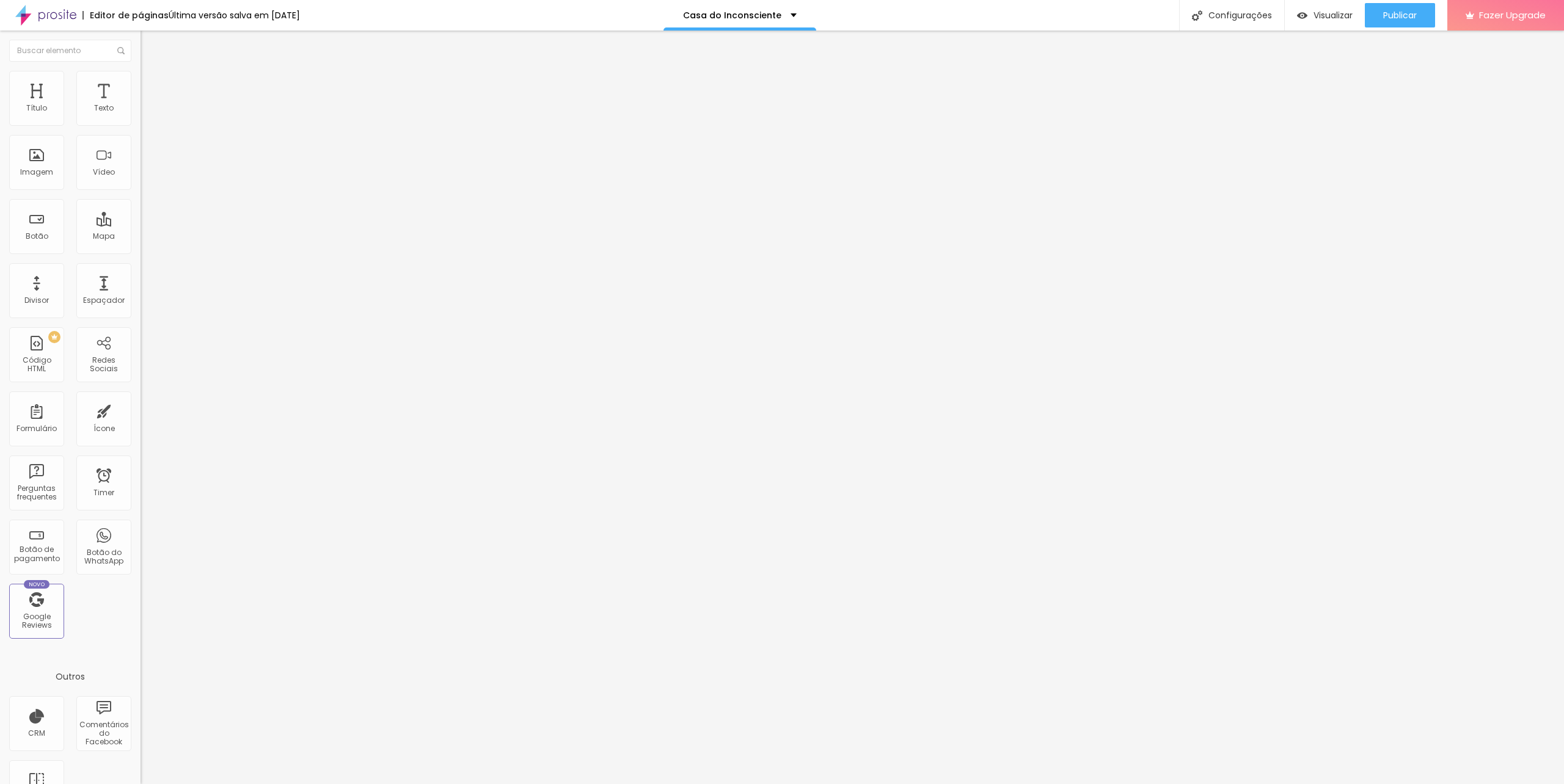
drag, startPoint x: 756, startPoint y: 345, endPoint x: 858, endPoint y: 401, distance: 116.4
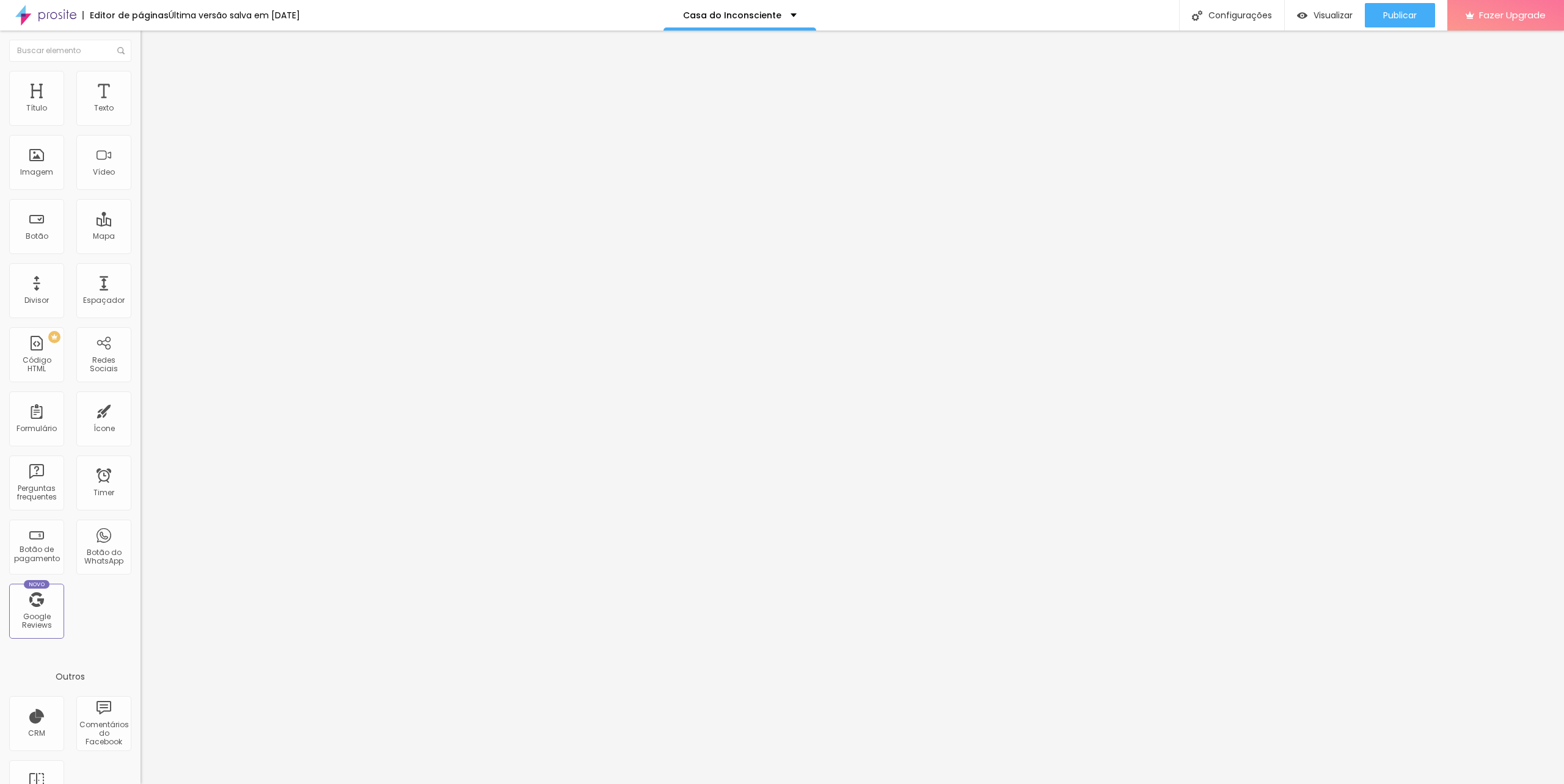
drag, startPoint x: 715, startPoint y: 348, endPoint x: 722, endPoint y: 347, distance: 7.1
type input "Em nenhum dos horários, preciso de horários especificos (escreva no próximo tóp…"
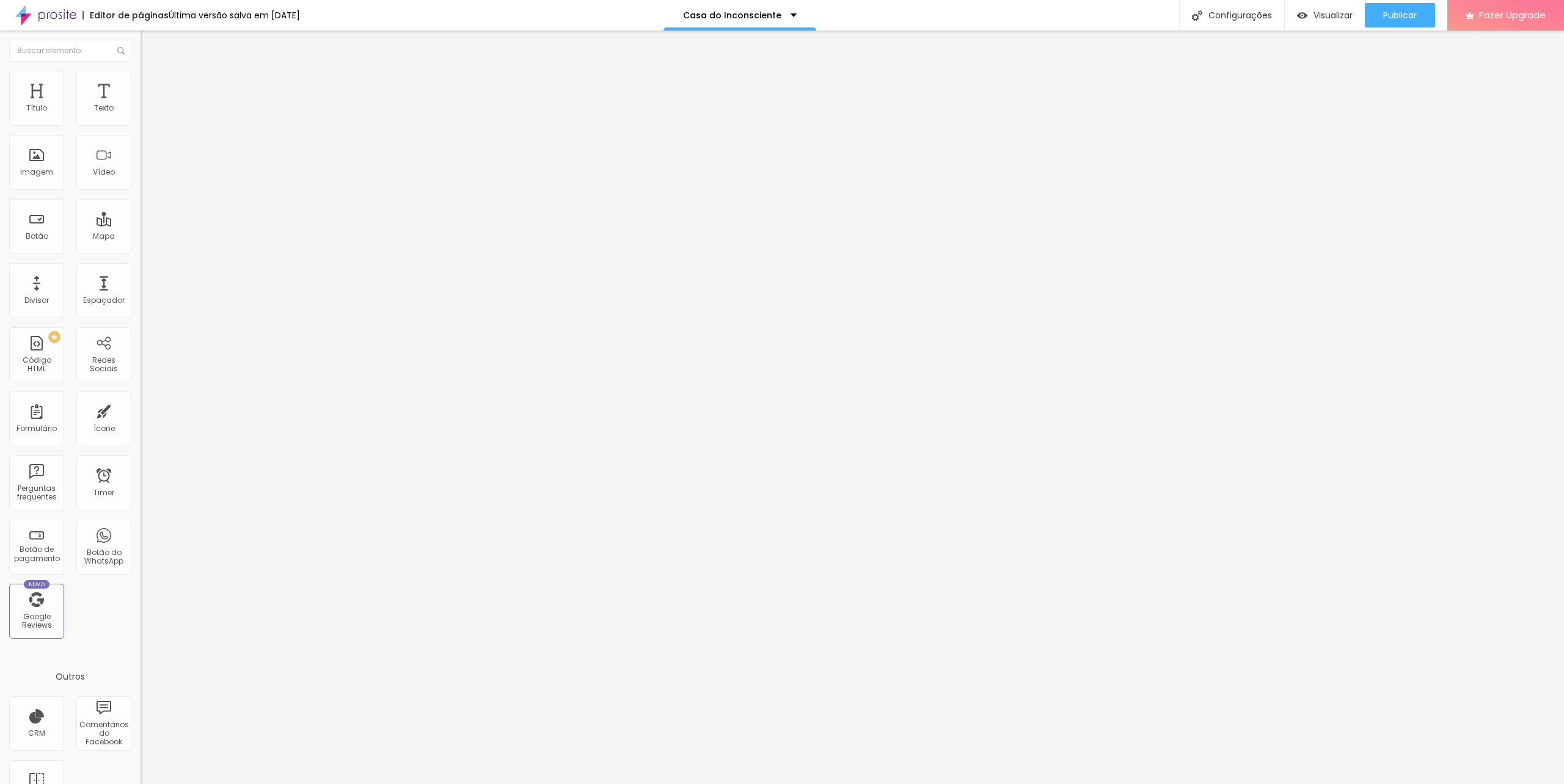
click at [1395, 10] on span "Publicar" at bounding box center [1400, 15] width 34 height 10
drag, startPoint x: 1325, startPoint y: 55, endPoint x: 1325, endPoint y: 48, distance: 7.0
click at [1325, 48] on div "Pre-visualização Clique para visualizar esta página antes de publicar." at bounding box center [1296, 61] width 134 height 55
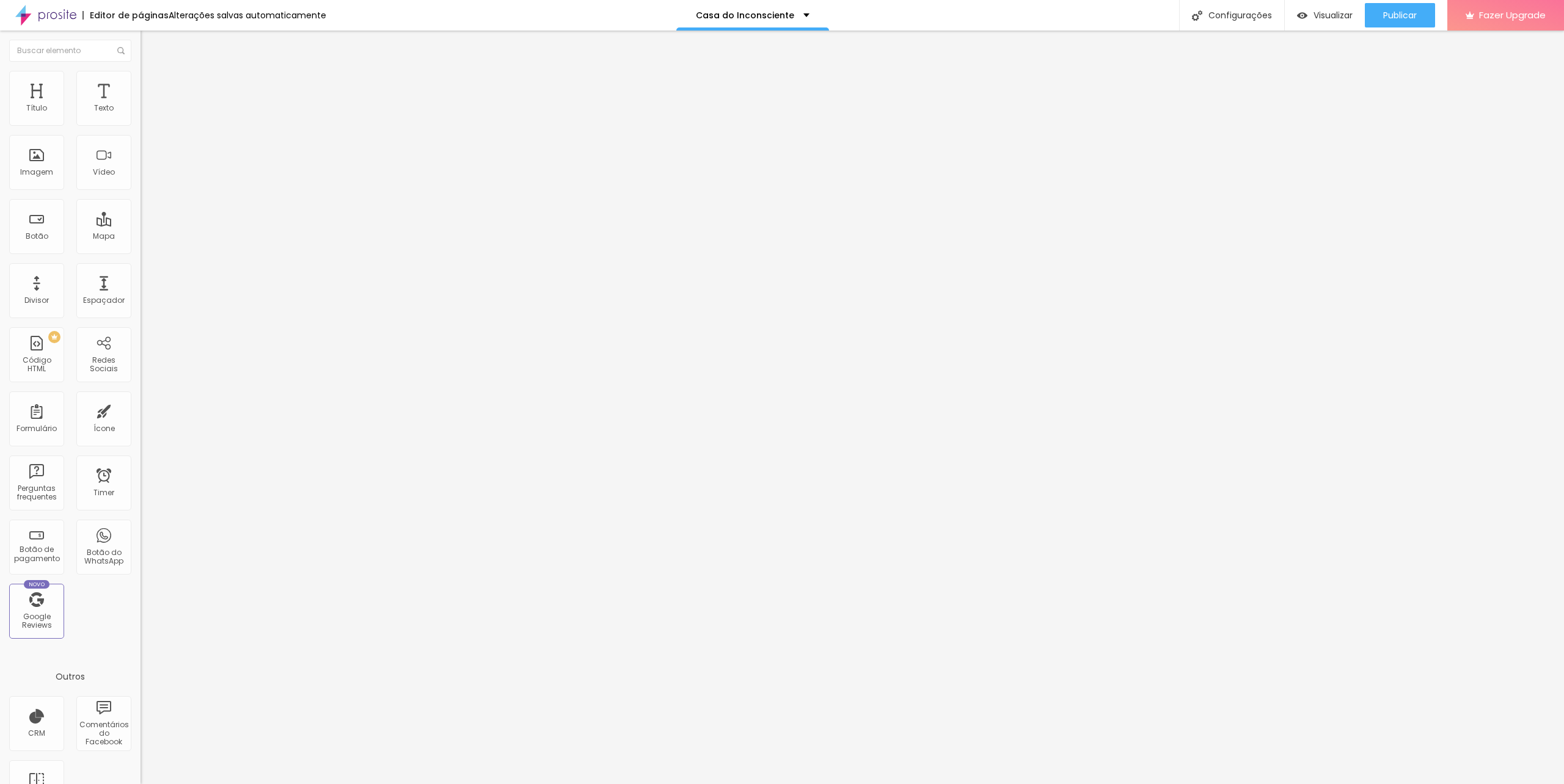
click at [141, 75] on img at bounding box center [146, 76] width 11 height 11
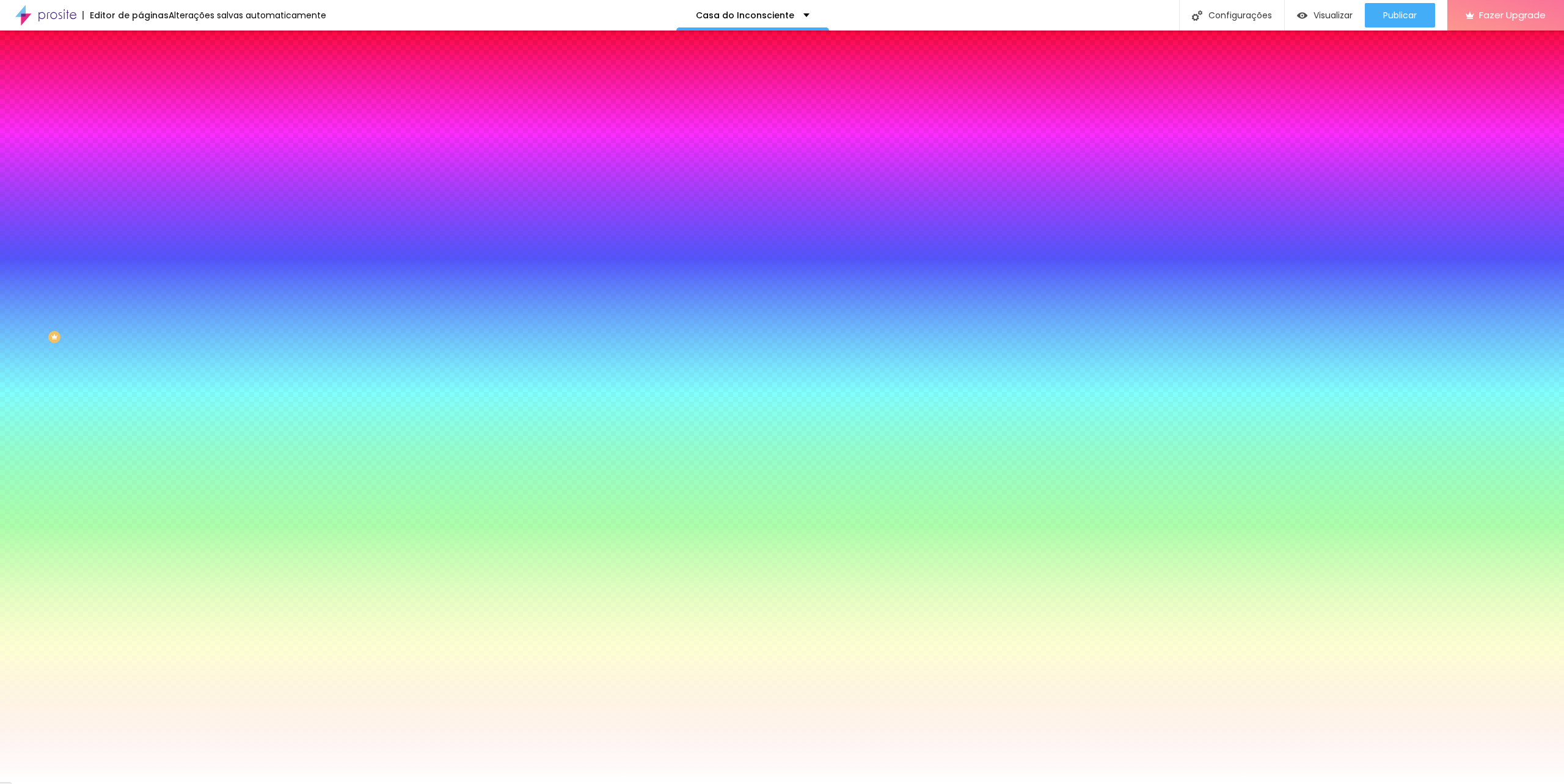
click at [152, 89] on span "Avançado" at bounding box center [172, 91] width 40 height 10
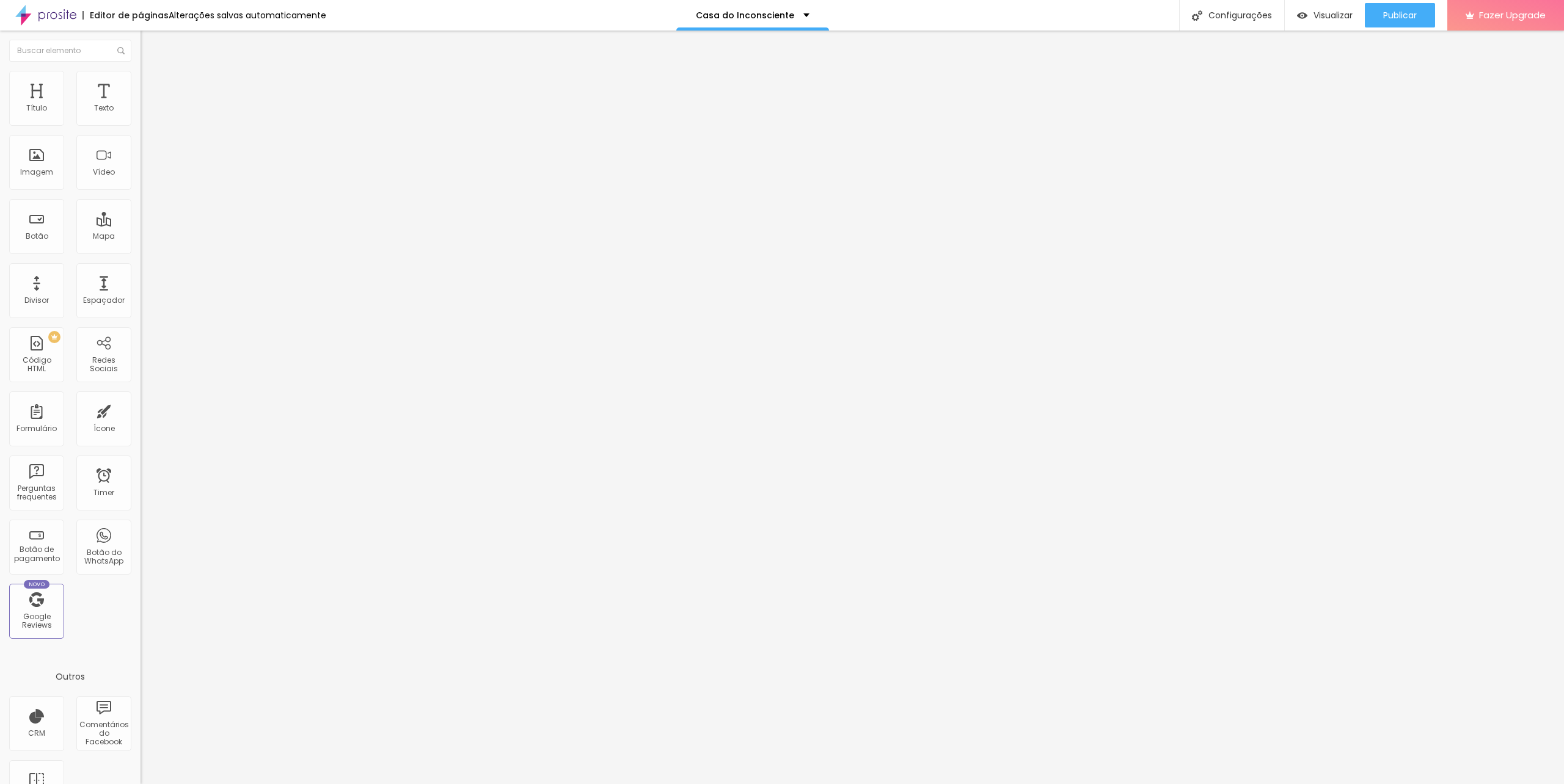
type input "15"
type input "12"
type input "7"
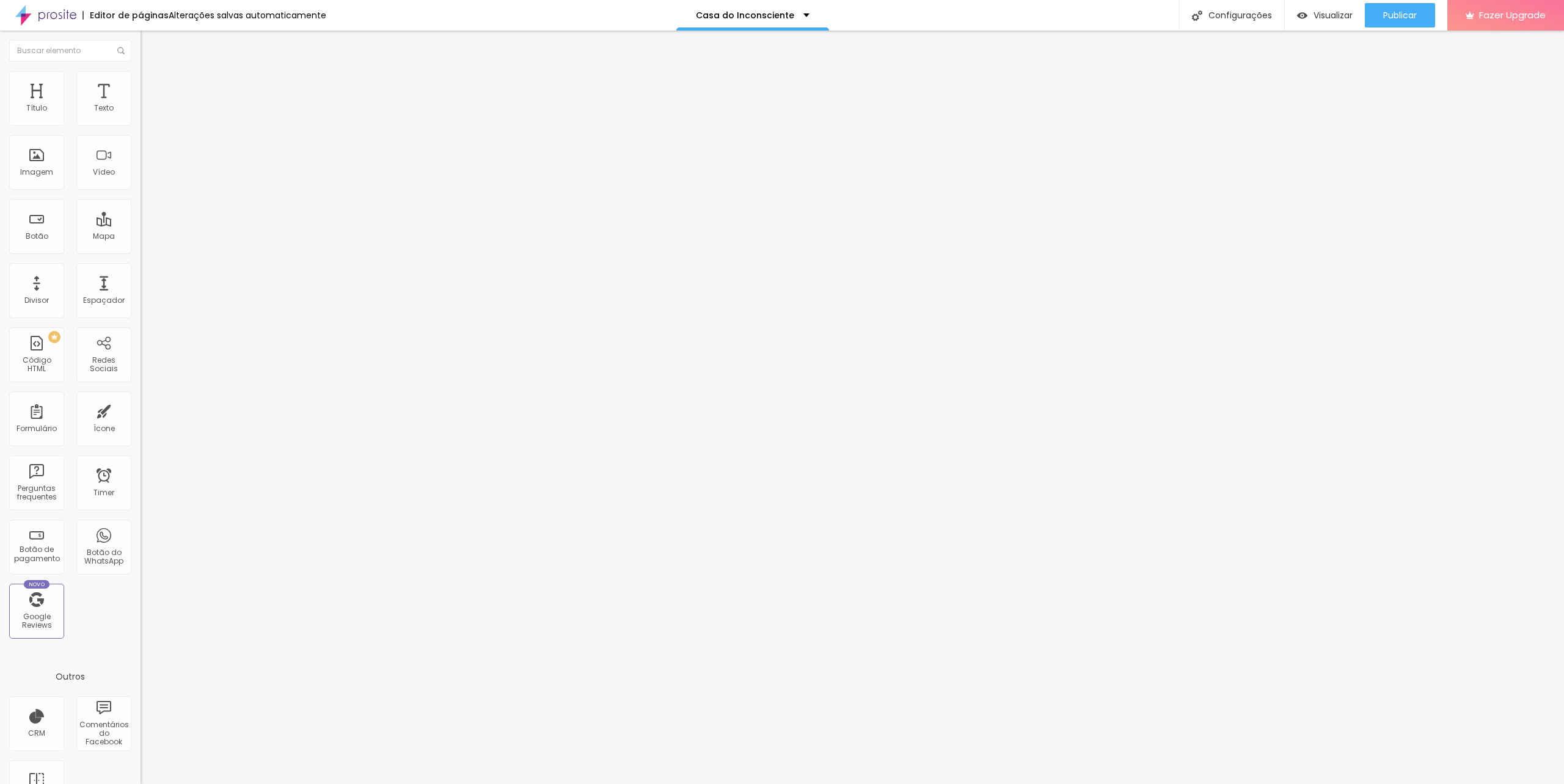
type input "7"
type input "10"
type input "15"
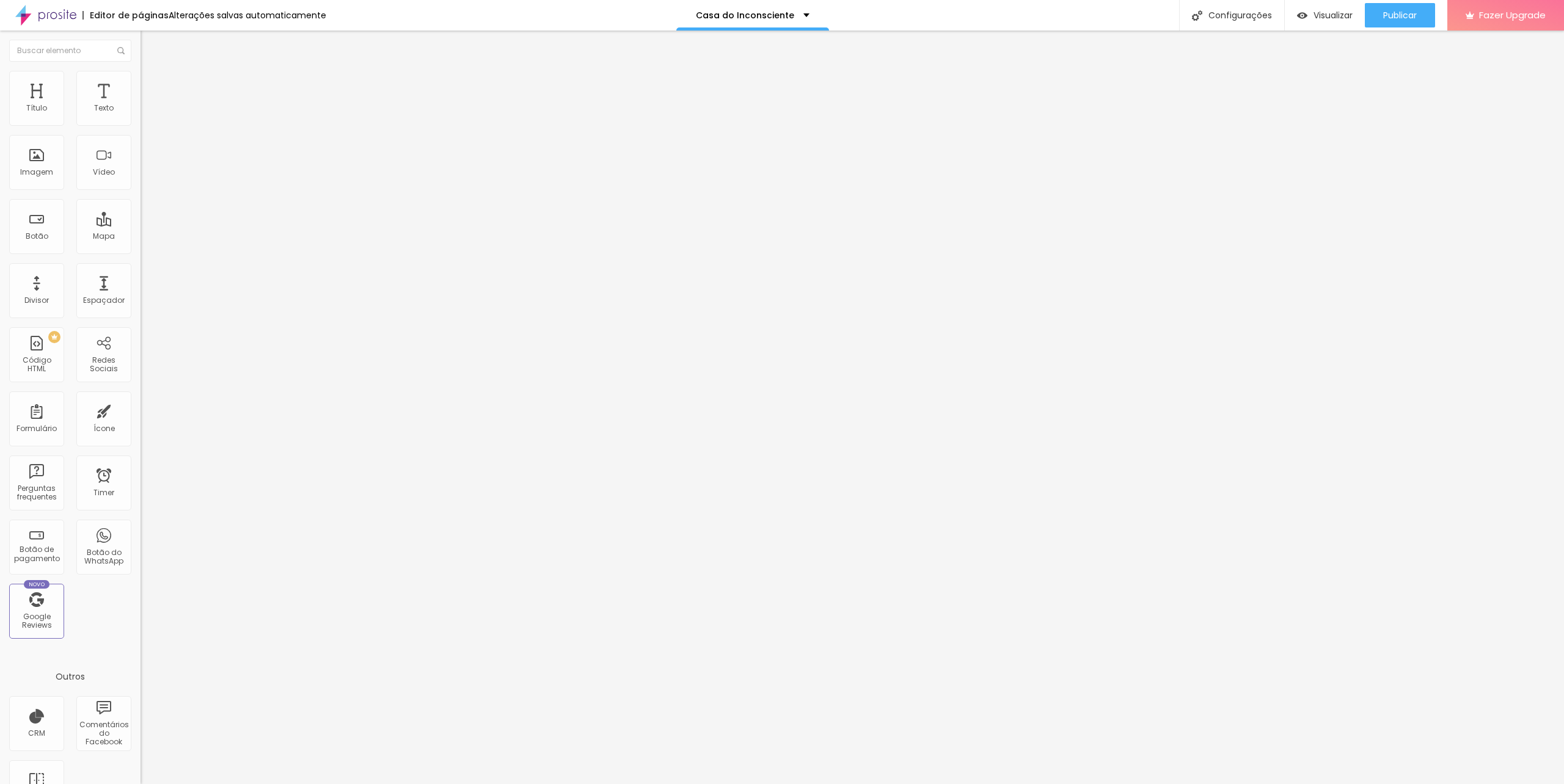
type input "26"
type input "32"
type input "33"
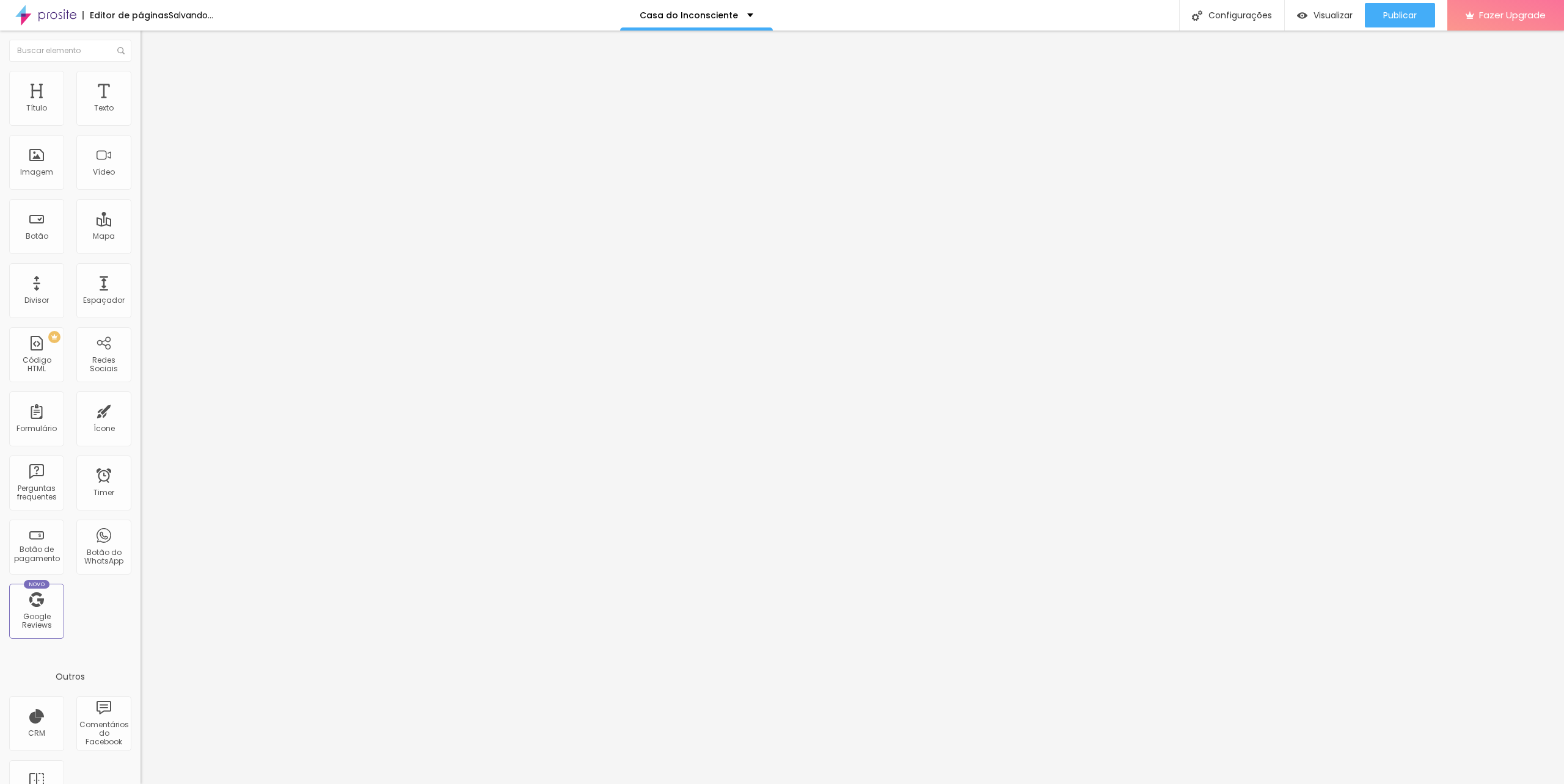
type input "33"
type input "23"
type input "18"
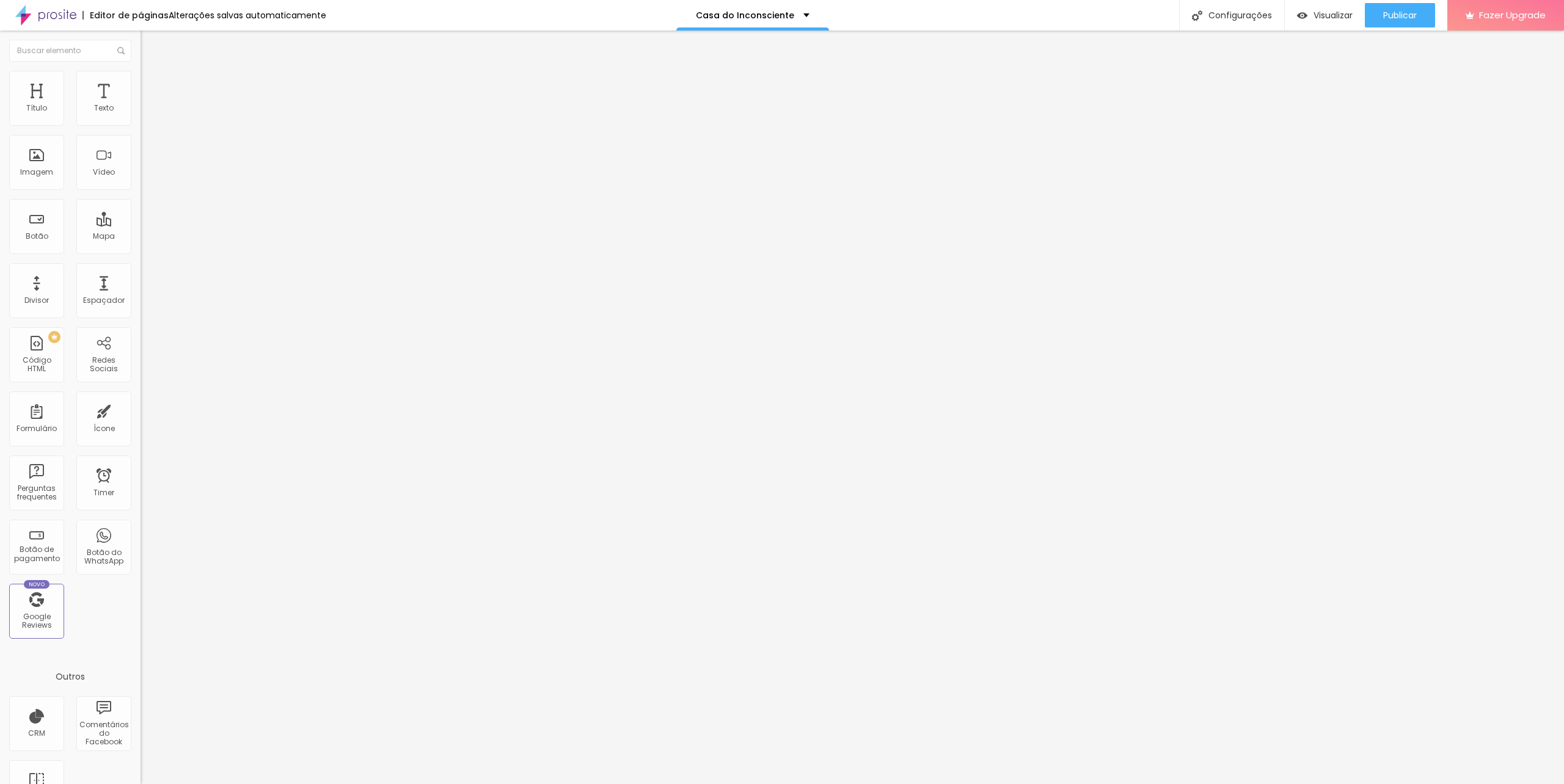
type input "17"
type input "16"
type input "15"
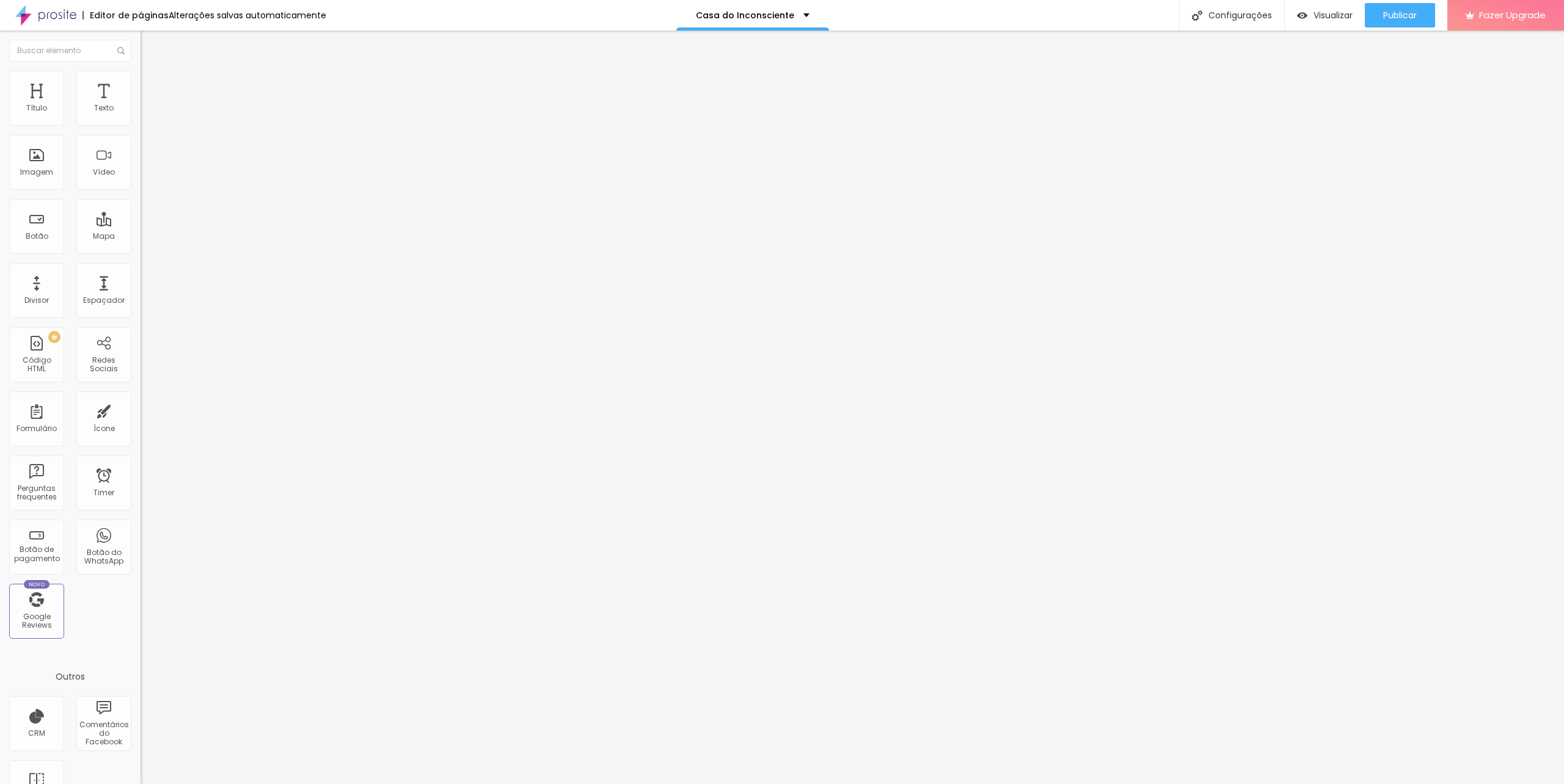
type input "15"
type input "14"
type input "13"
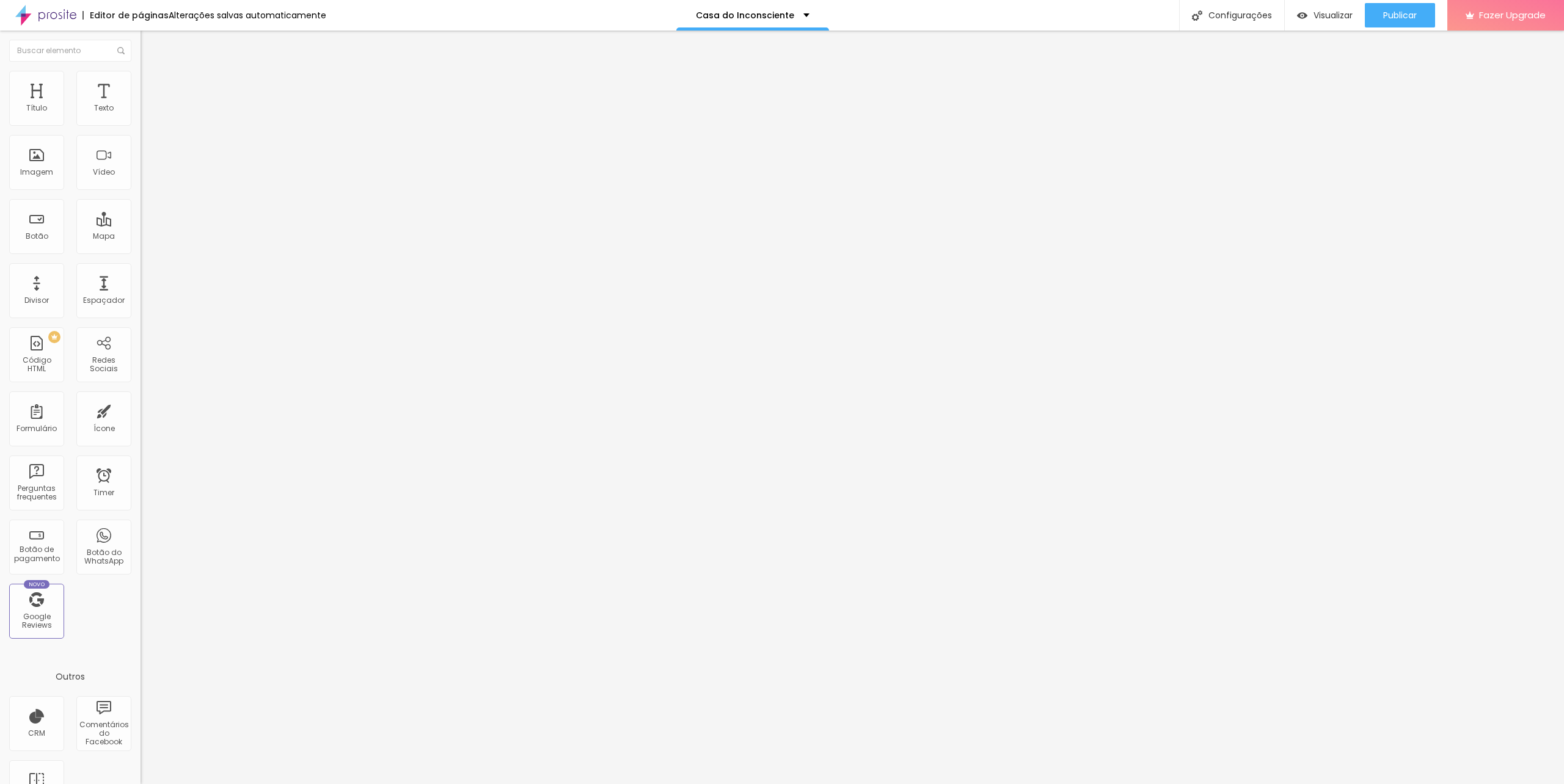
type input "12"
type input "10"
type input "8"
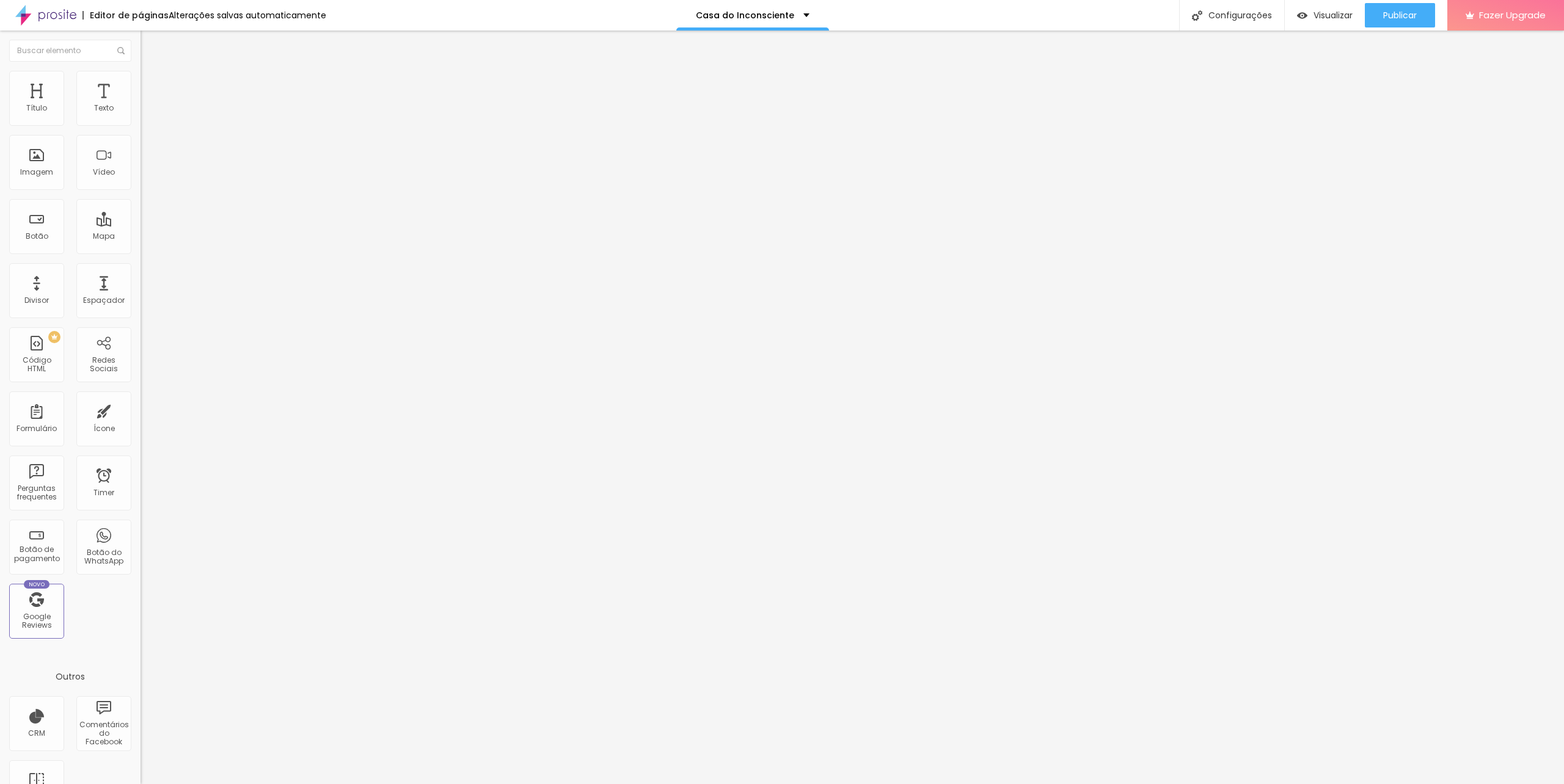
type input "8"
type input "7"
type input "6"
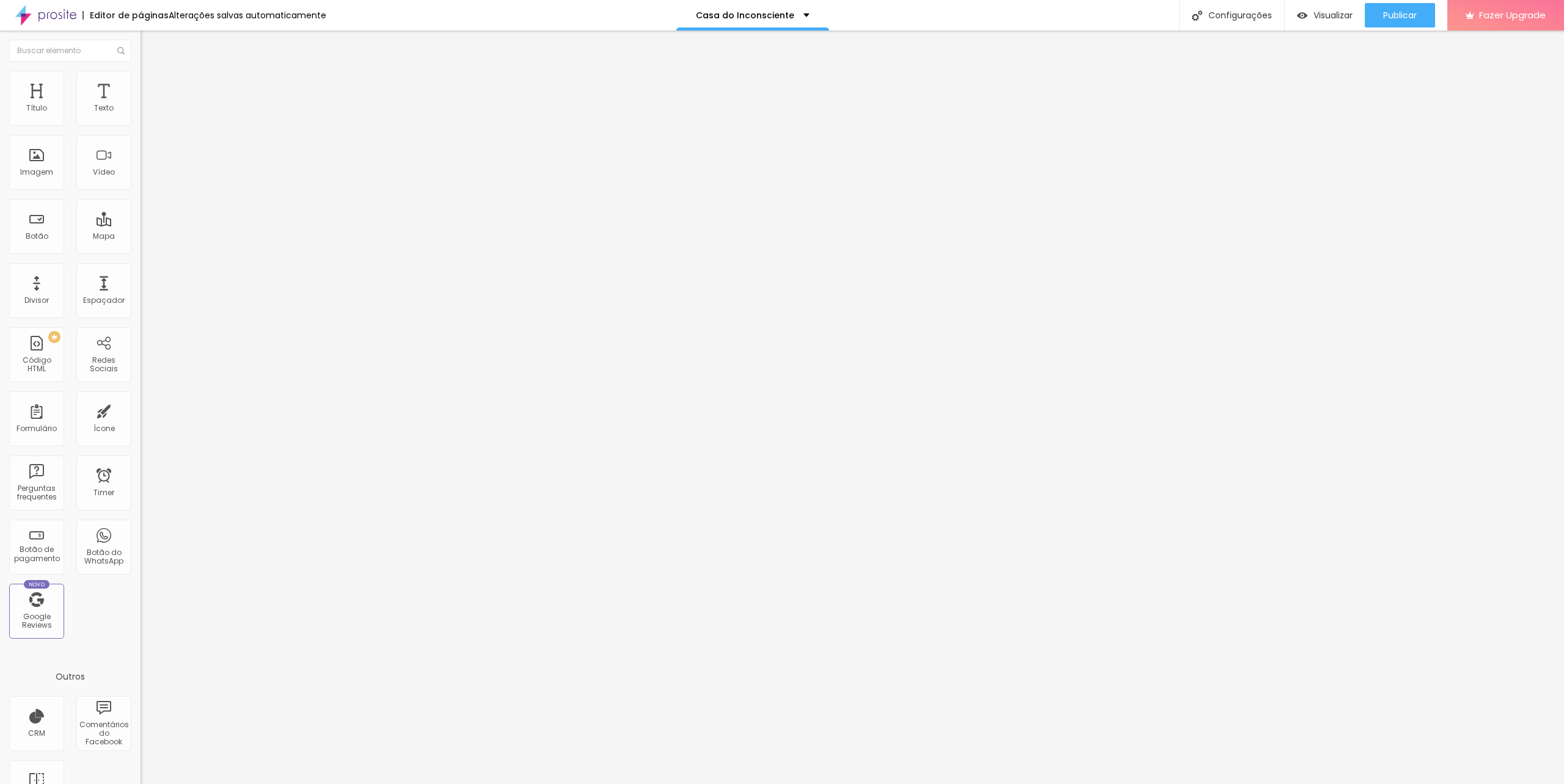
drag, startPoint x: 42, startPoint y: 145, endPoint x: 33, endPoint y: 157, distance: 15.0
type input "6"
click at [141, 410] on input "range" at bounding box center [180, 415] width 79 height 10
click at [152, 83] on span "Avançado" at bounding box center [172, 79] width 40 height 10
type input "13"
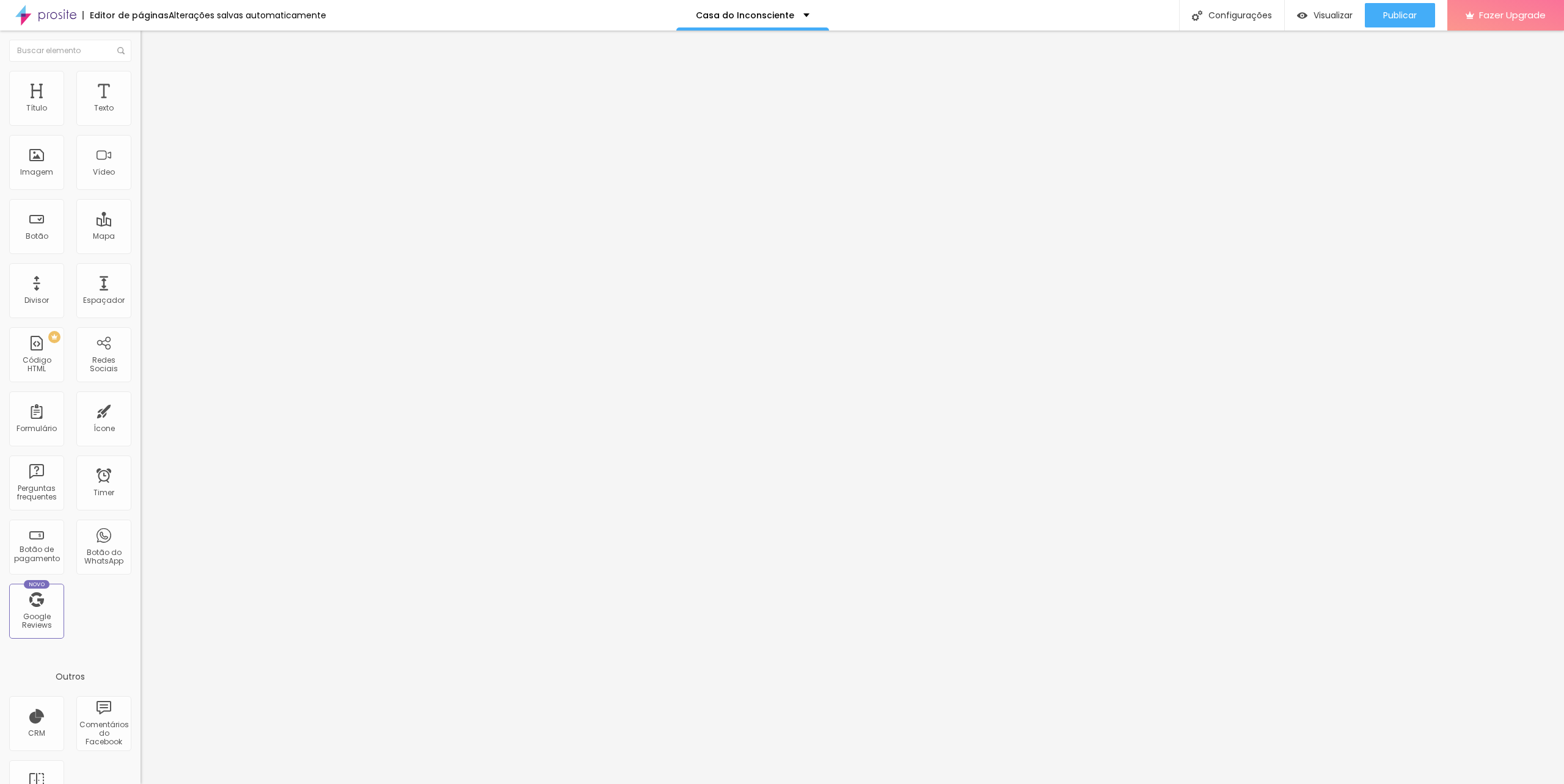
type input "13"
type input "18"
type input "21"
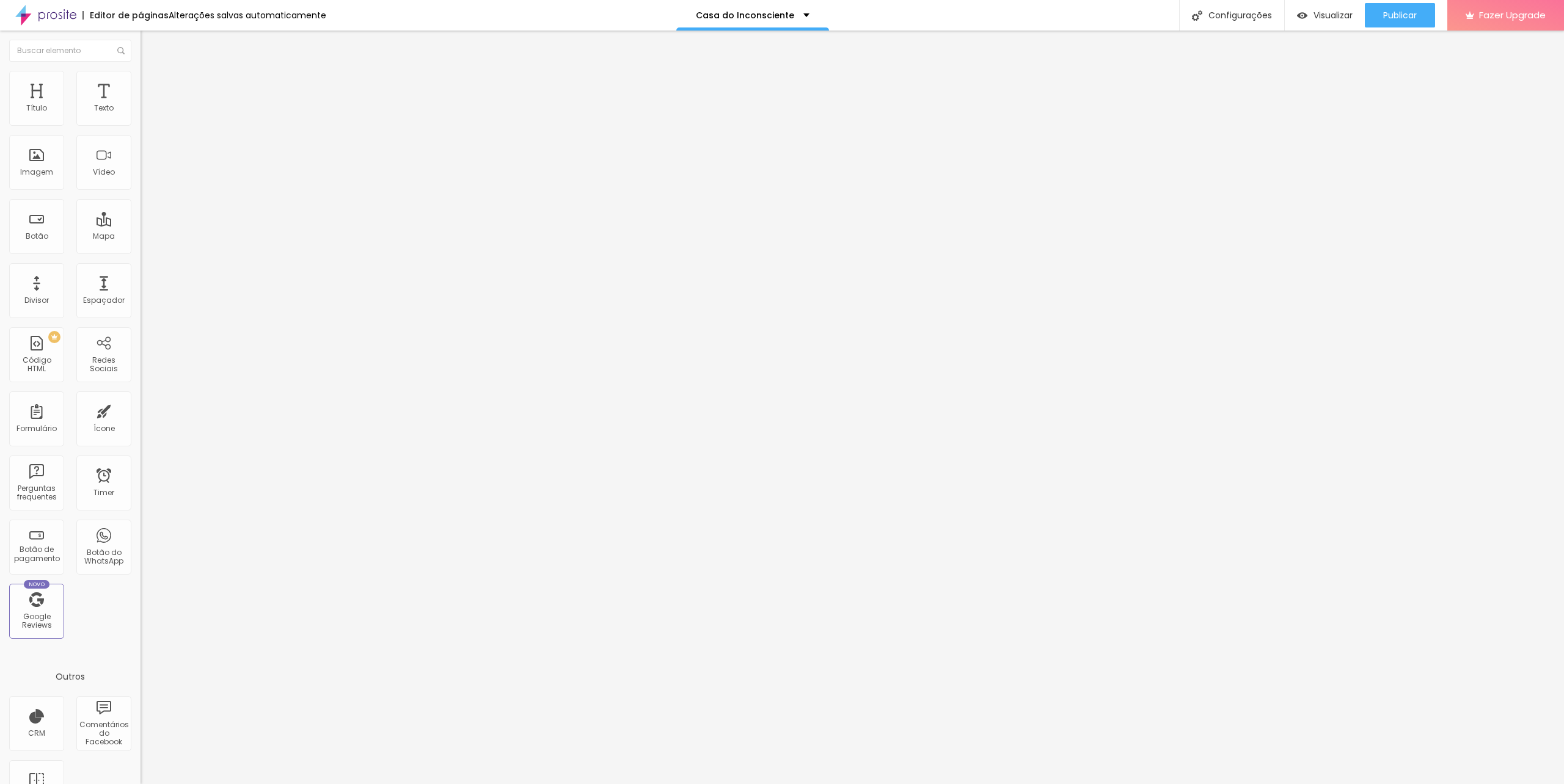
type input "24"
type input "25"
type input "26"
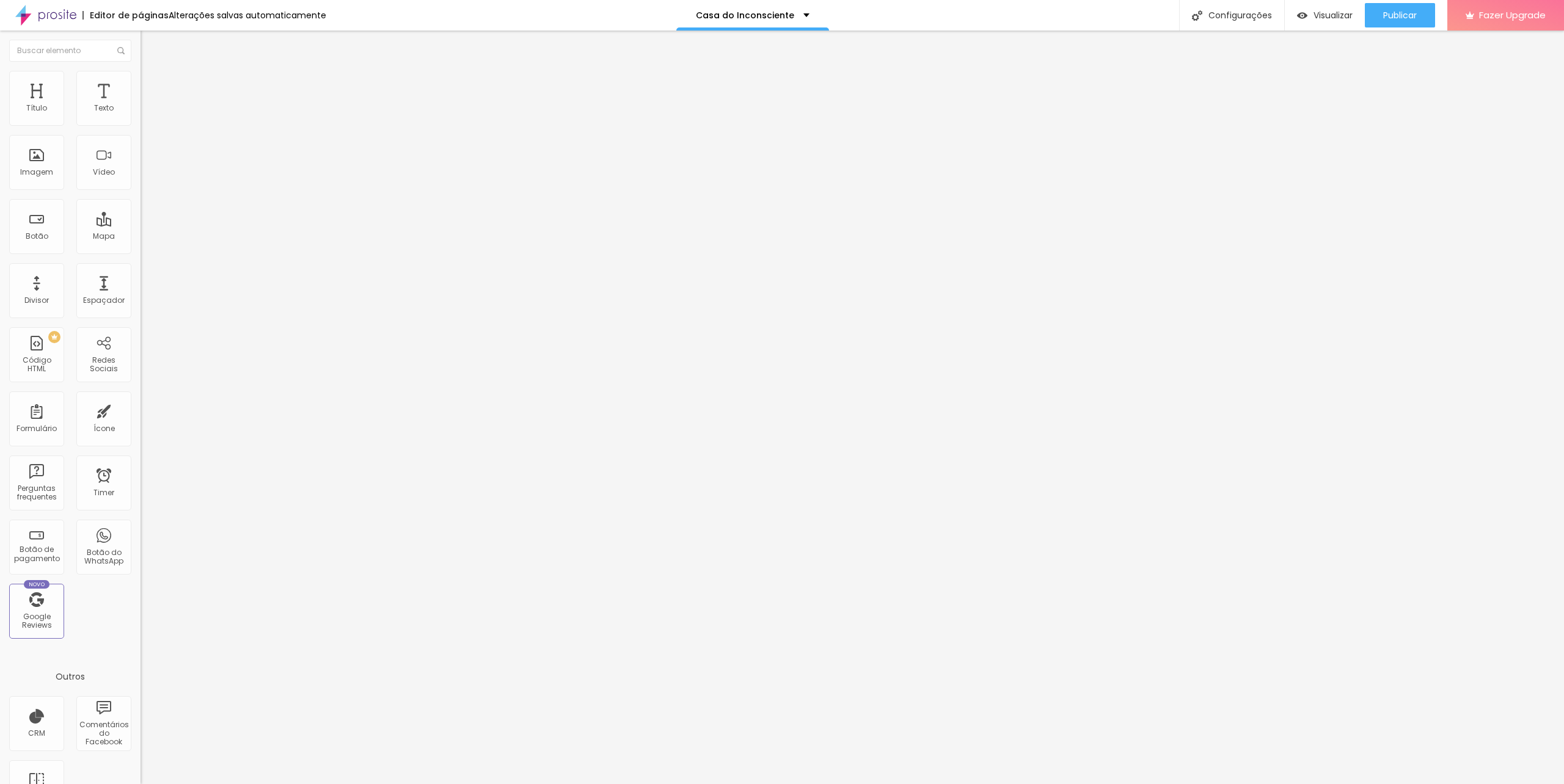
type input "26"
type input "28"
type input "29"
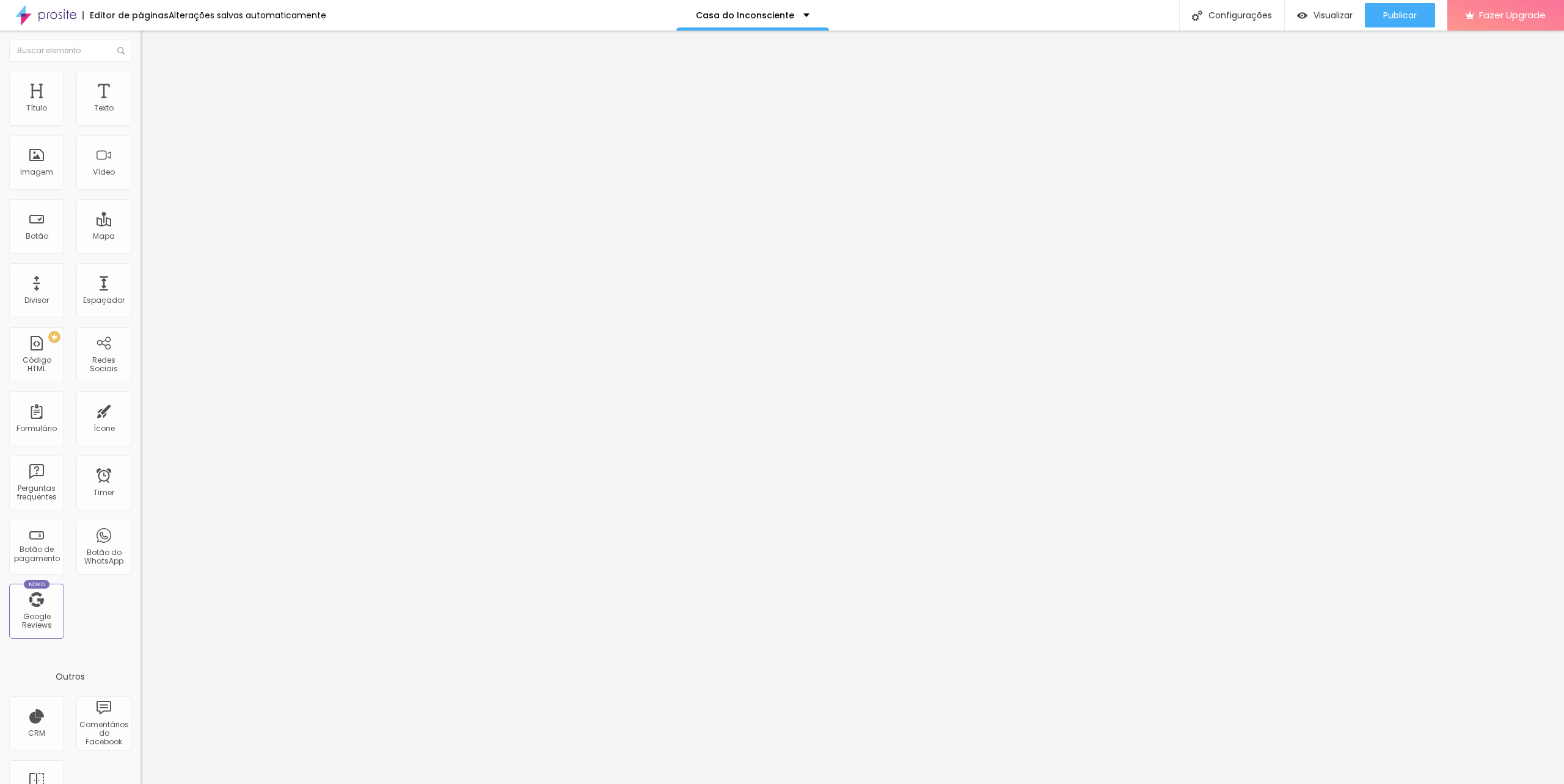
type input "30"
type input "32"
type input "33"
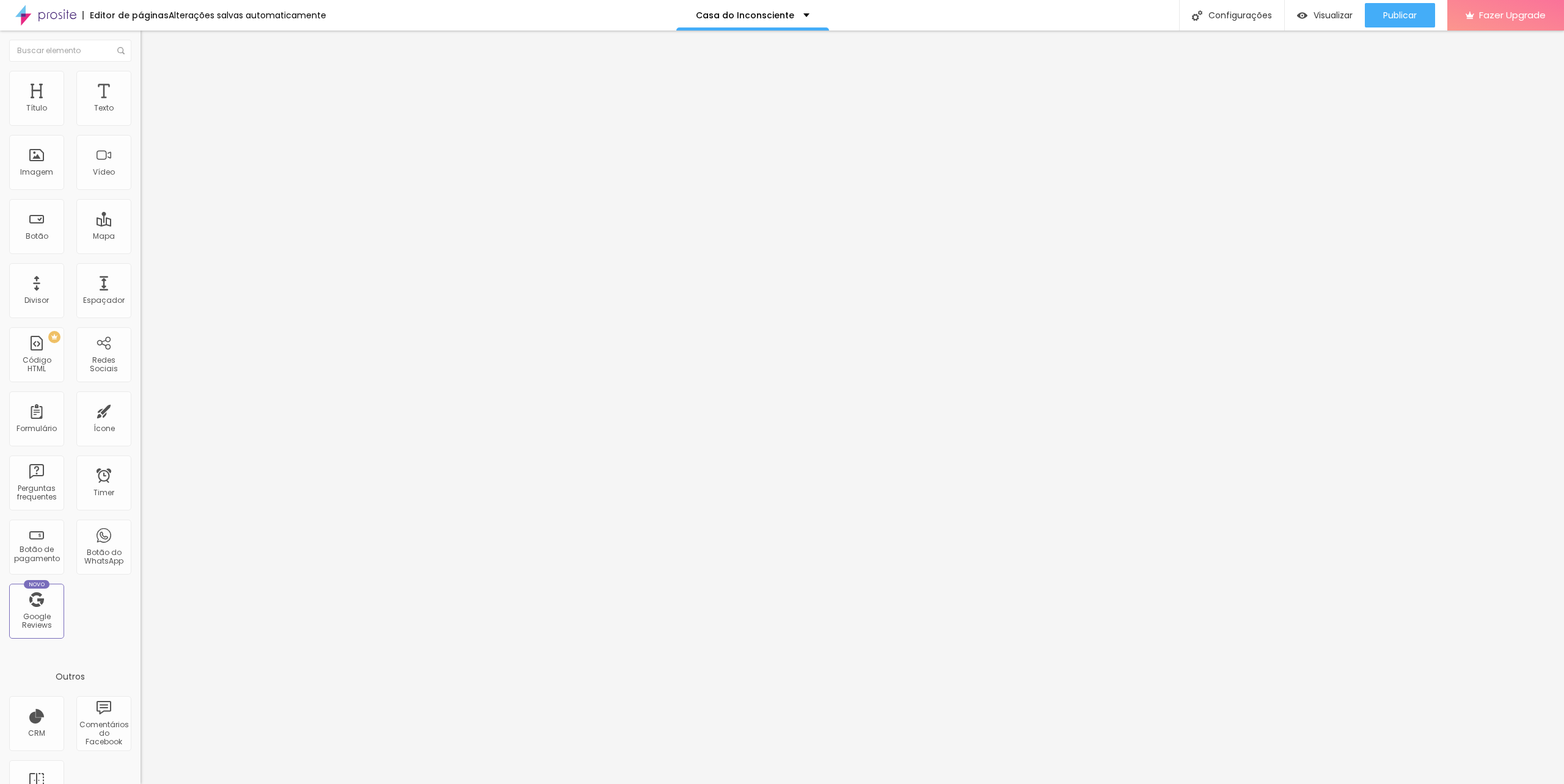
type input "33"
type input "34"
type input "35"
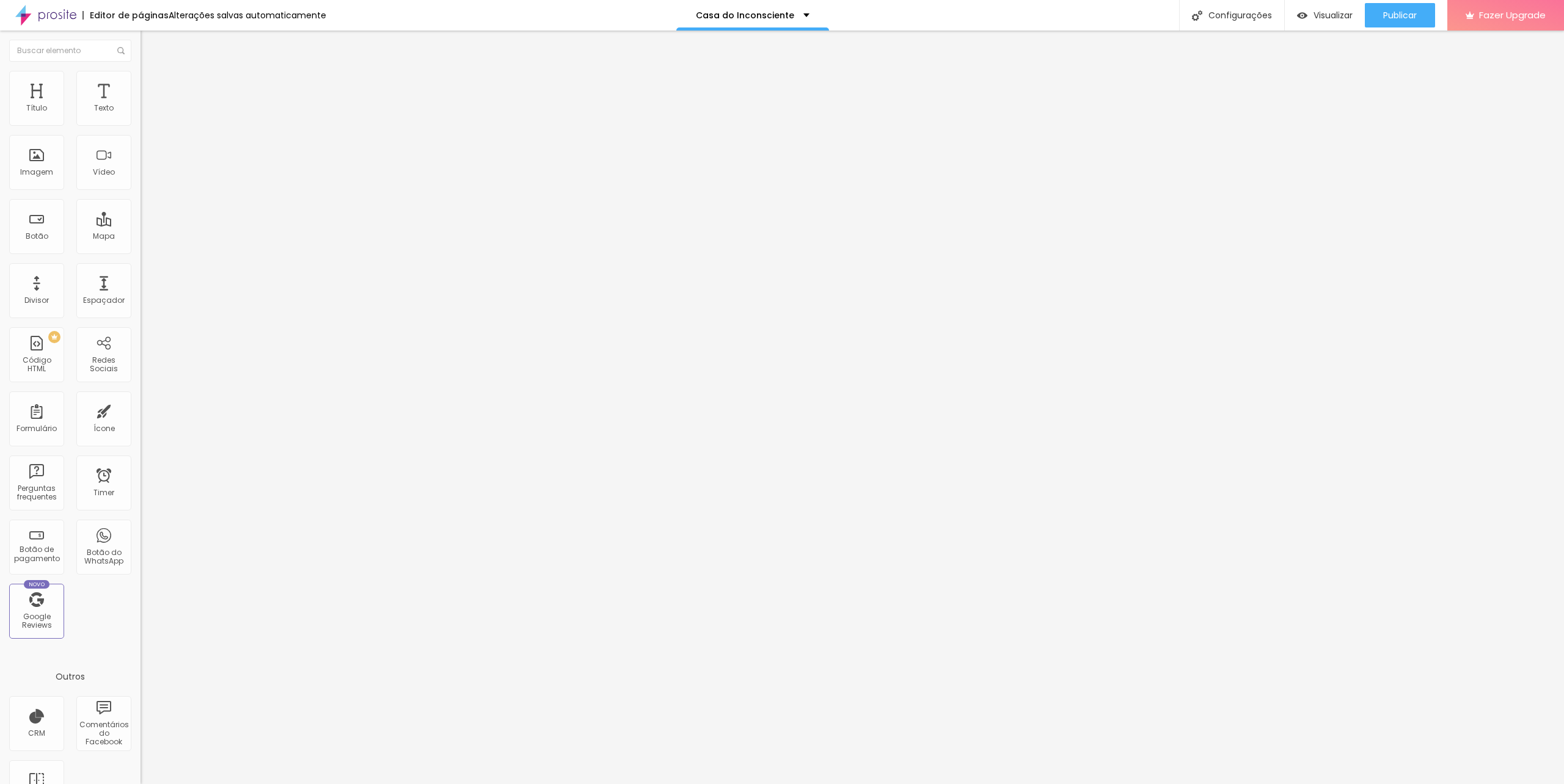
type input "37"
type input "39"
type input "40"
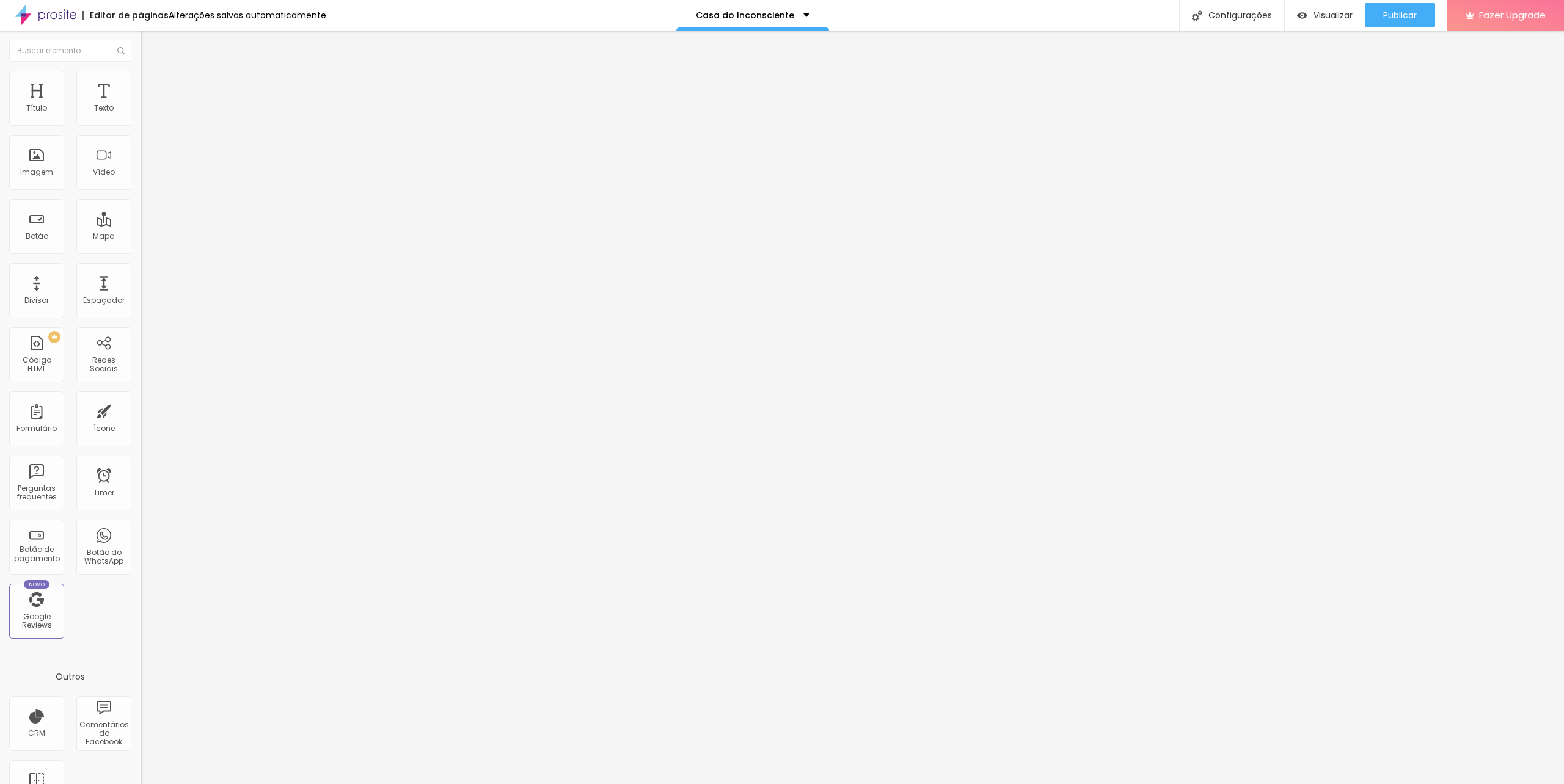
type input "40"
type input "41"
type input "43"
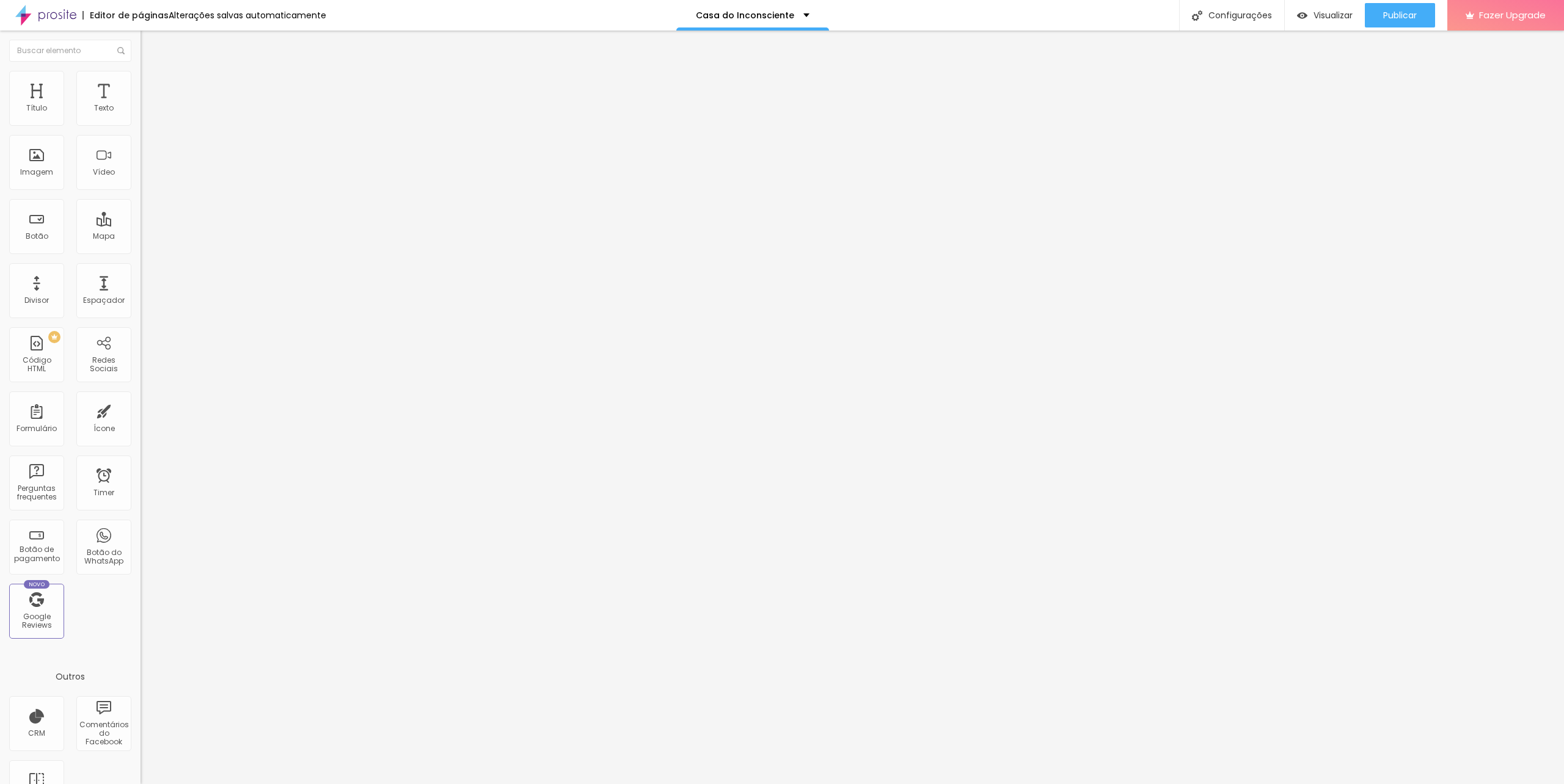
type input "44"
type input "46"
type input "47"
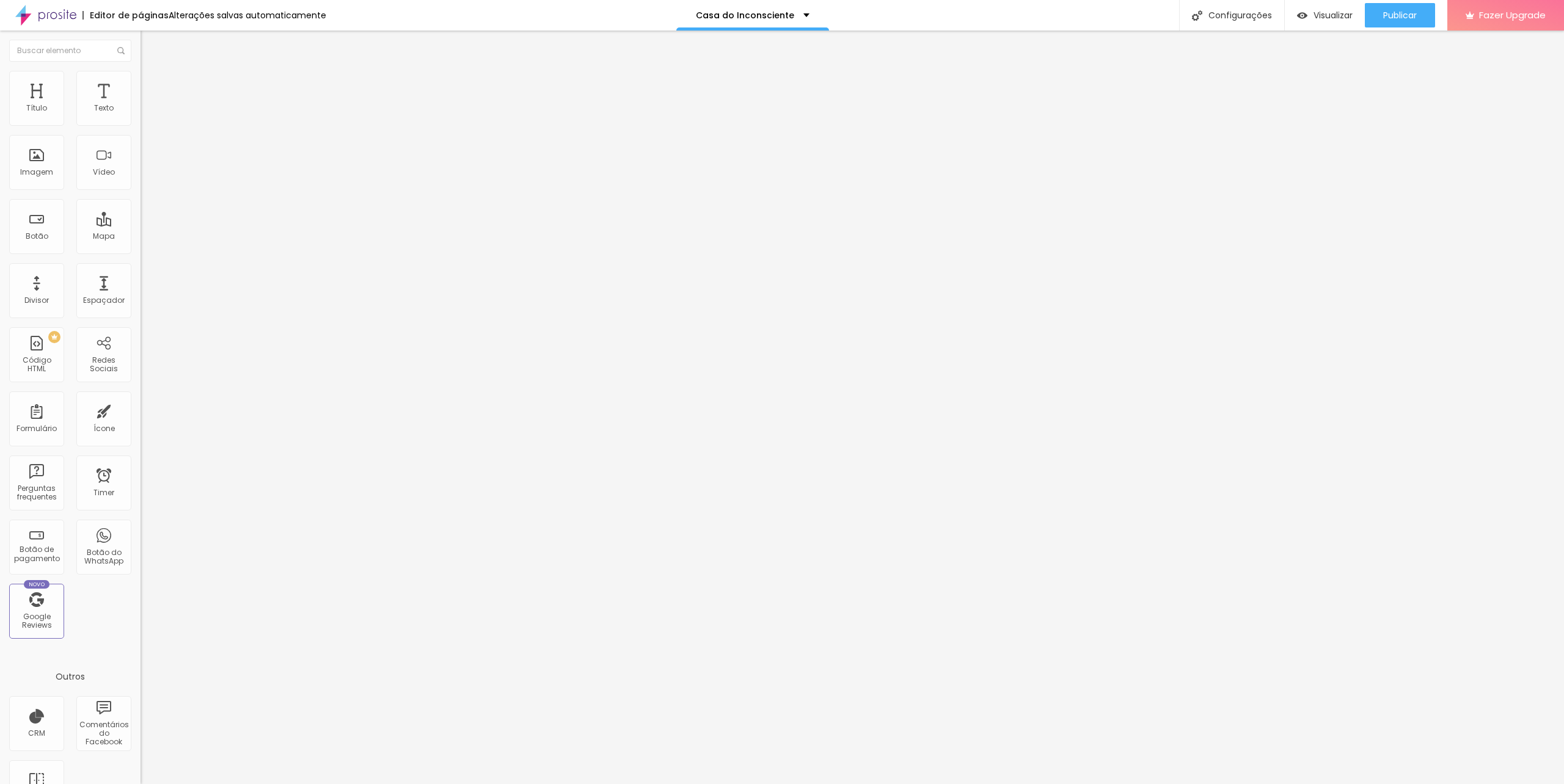
type input "47"
type input "48"
type input "49"
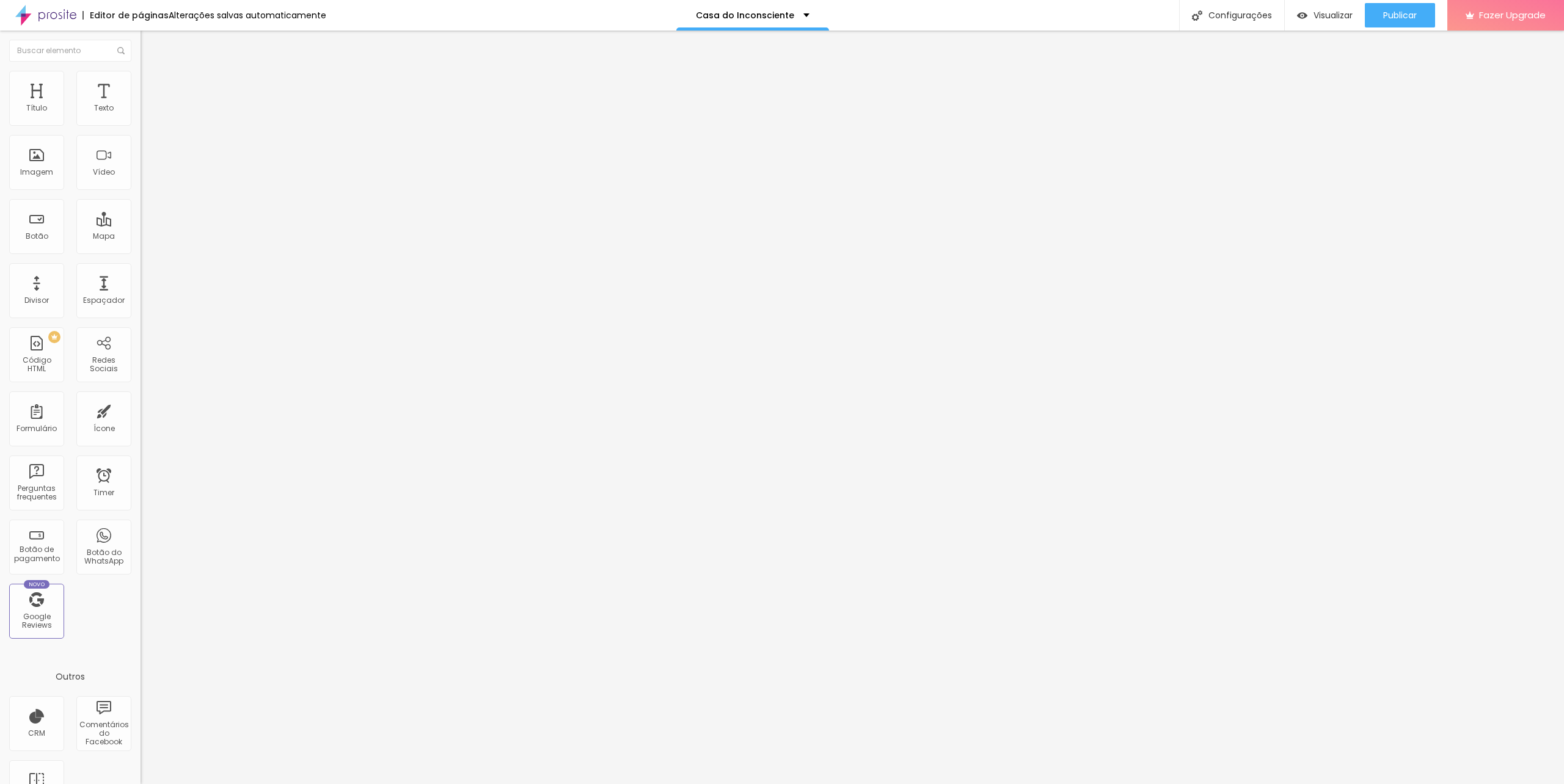
type input "50"
type input "51"
type input "52"
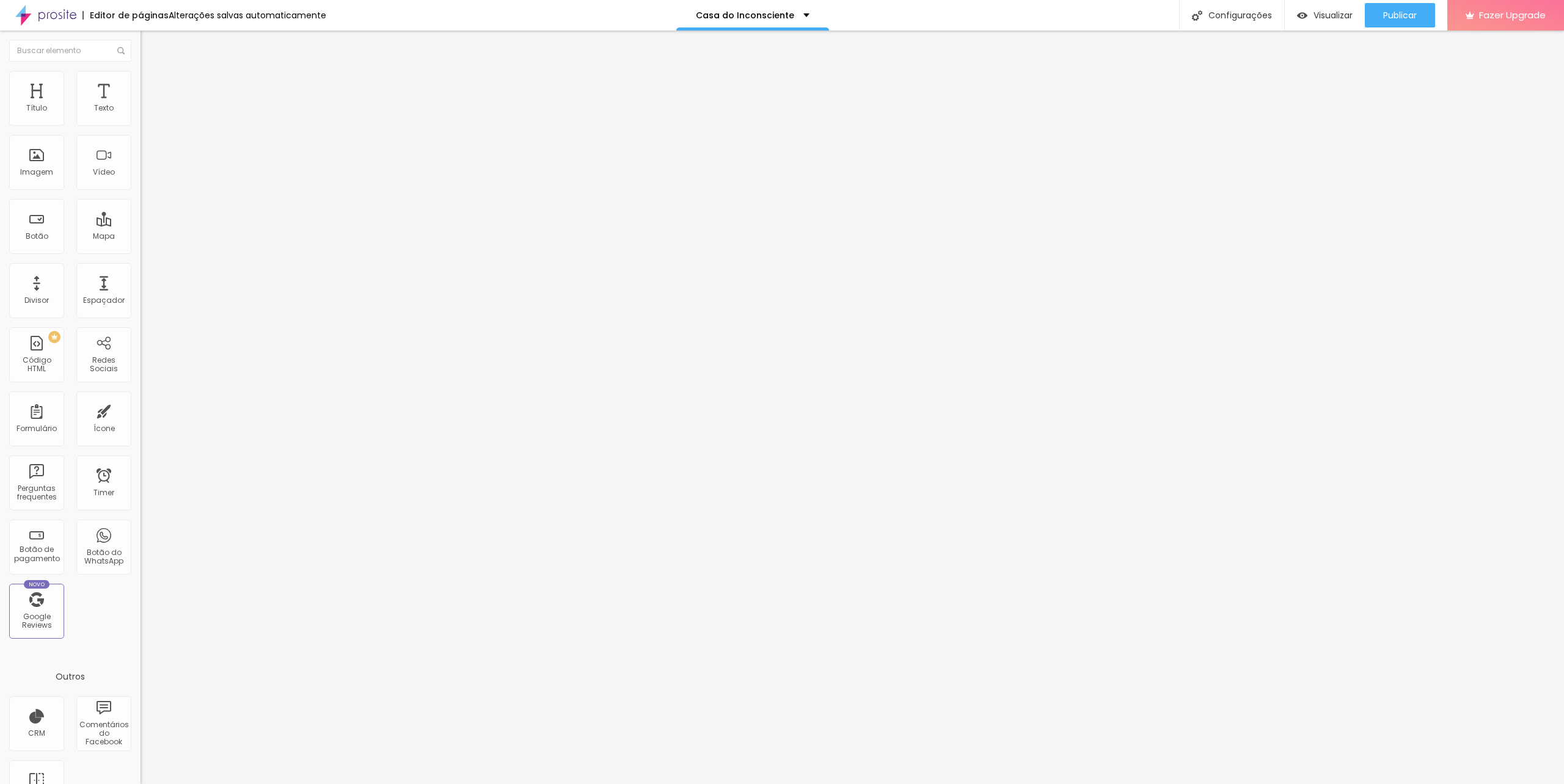
type input "52"
type input "55"
drag, startPoint x: 33, startPoint y: 122, endPoint x: 69, endPoint y: 122, distance: 36.0
type input "55"
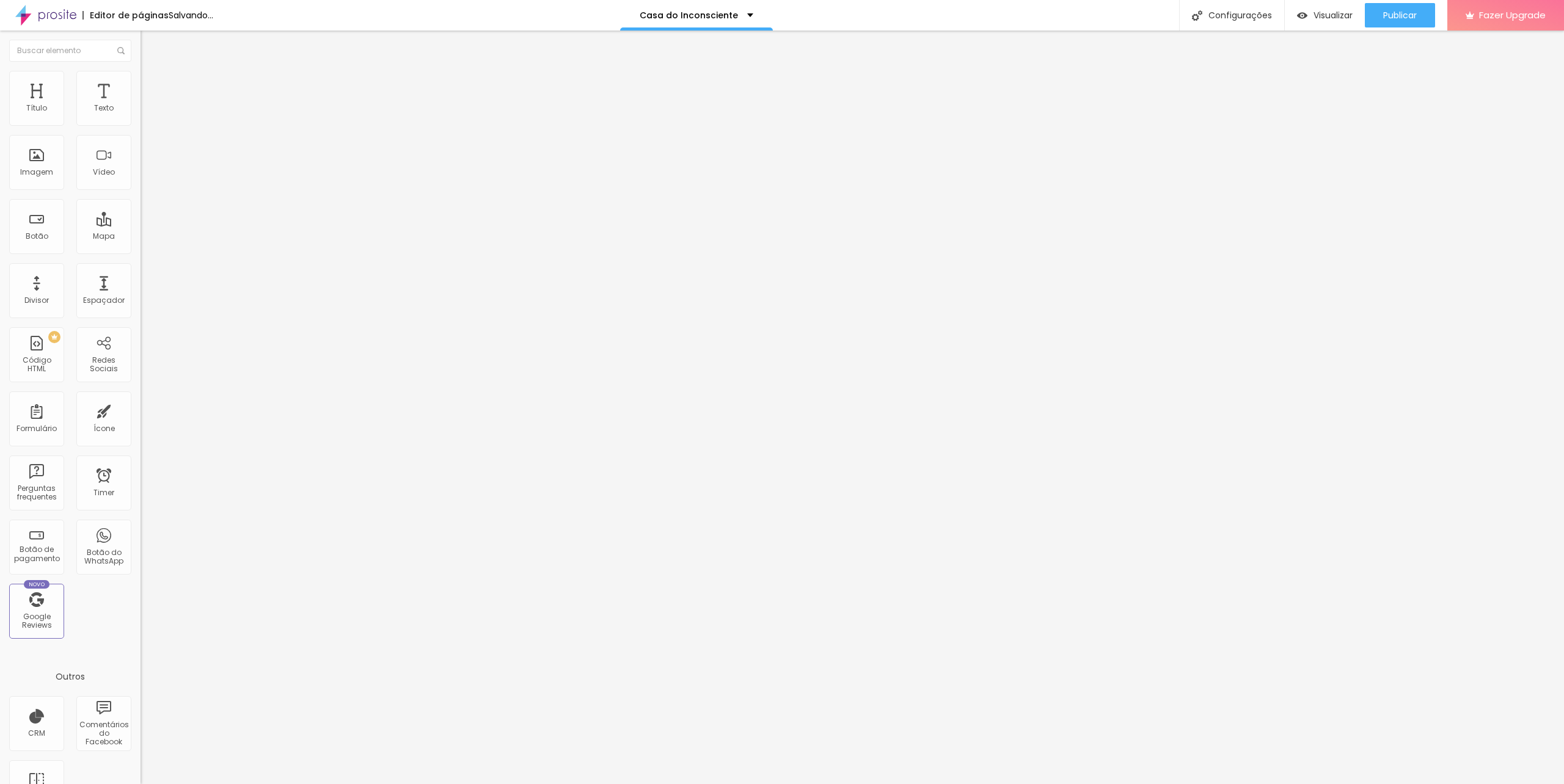
click at [141, 225] on input "range" at bounding box center [180, 230] width 79 height 10
click at [1376, 8] on button "Publicar" at bounding box center [1399, 15] width 70 height 24
click at [1389, 18] on span "Publicar" at bounding box center [1400, 15] width 34 height 10
click at [141, 123] on img at bounding box center [144, 127] width 8 height 8
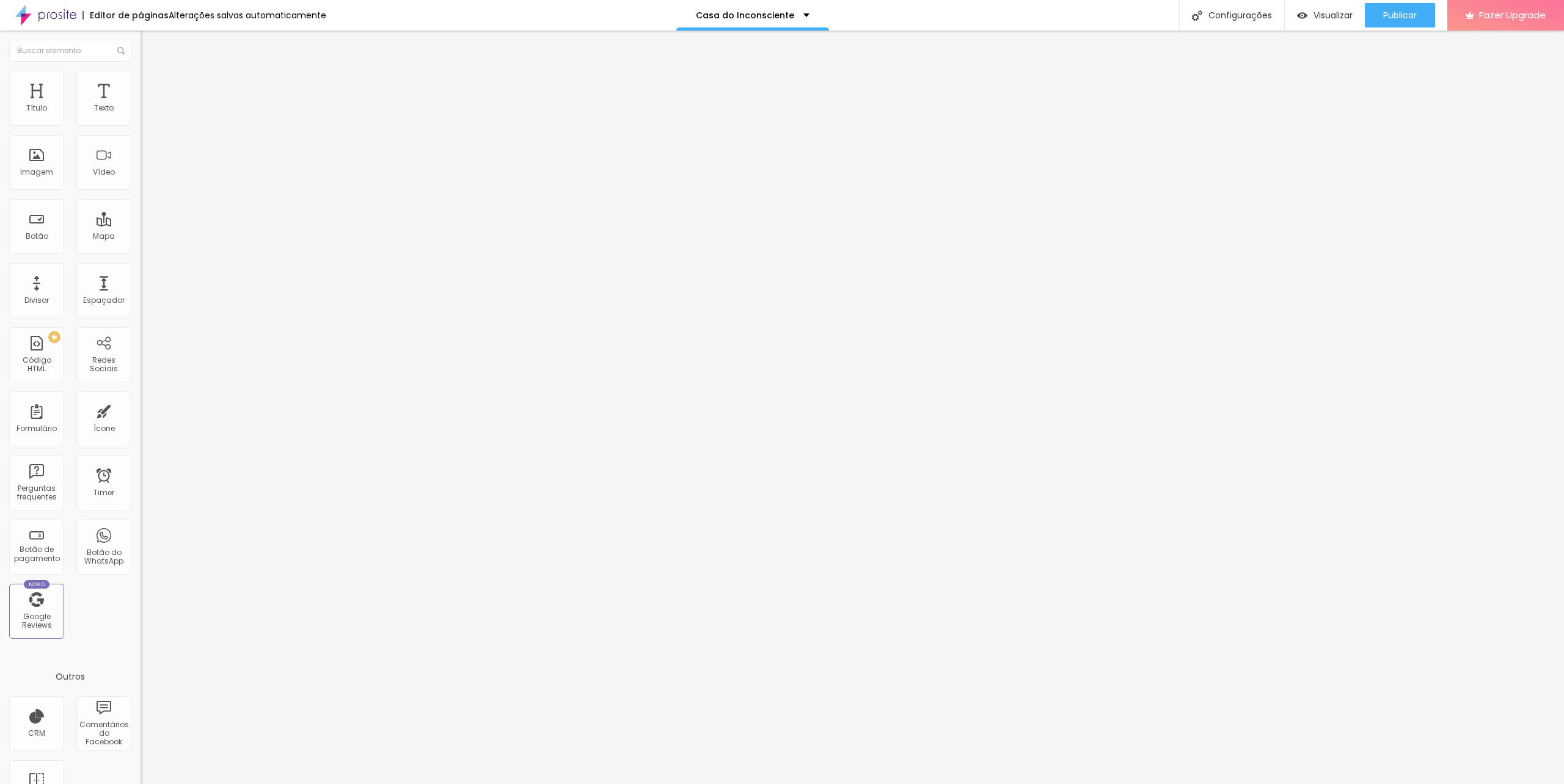
drag, startPoint x: 675, startPoint y: 408, endPoint x: 658, endPoint y: 408, distance: 17.0
type input "Manhã (entre 09h às 12h)"
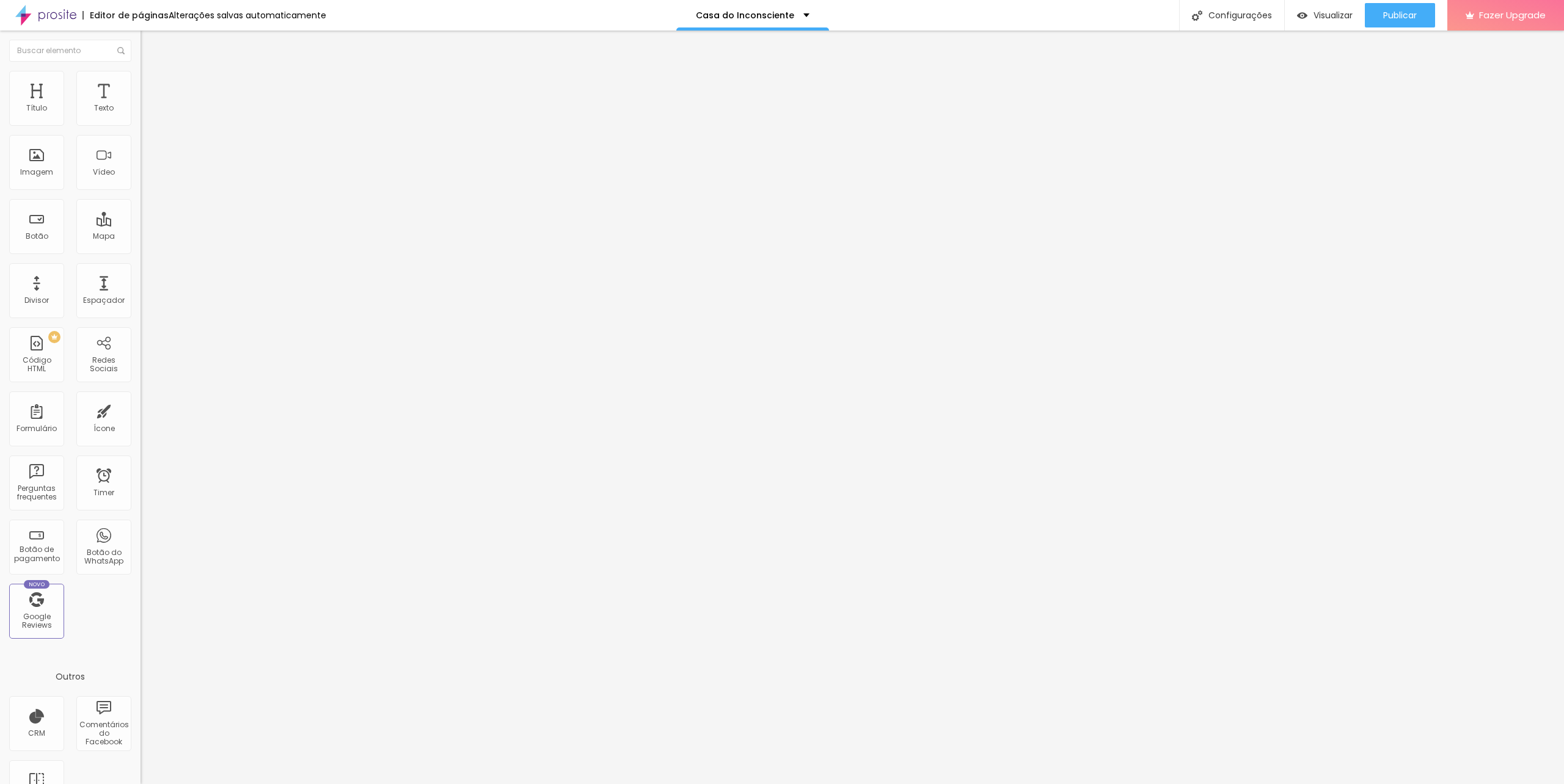
click at [1394, 15] on span "Publicar" at bounding box center [1400, 15] width 34 height 10
